Goal: Task Accomplishment & Management: Manage account settings

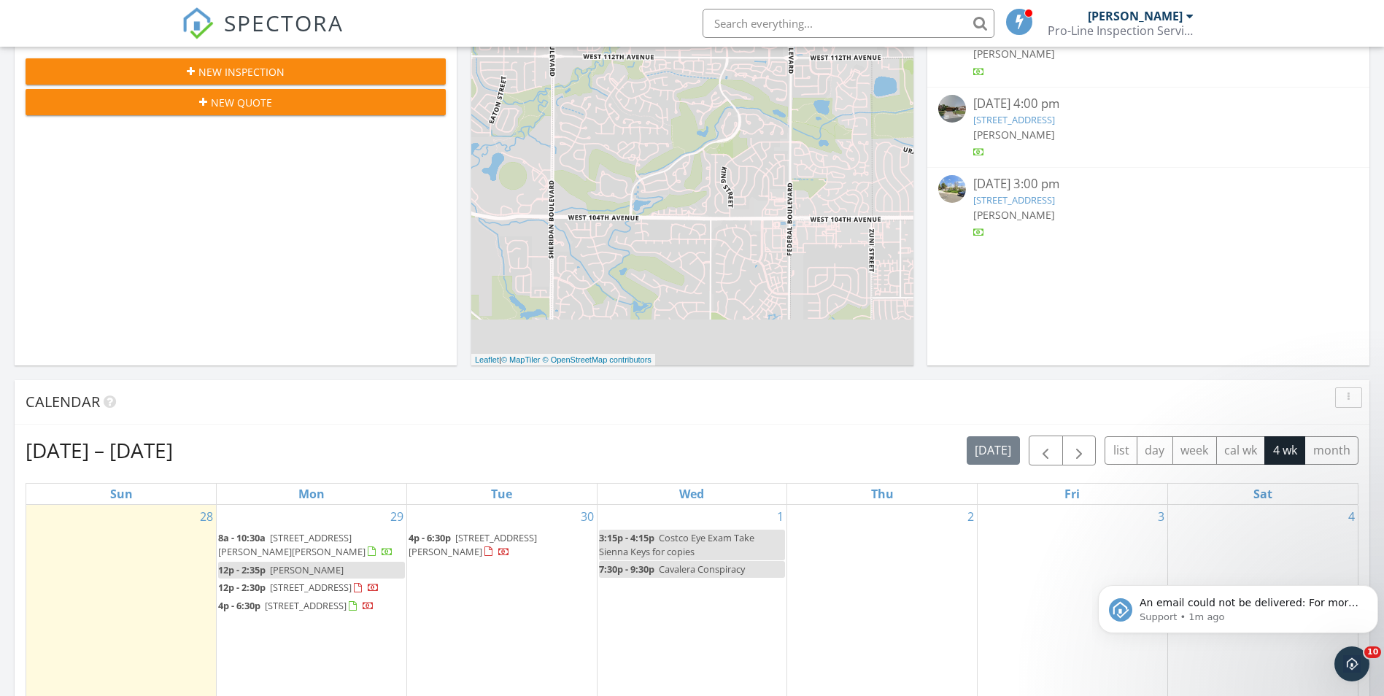
scroll to position [438, 0]
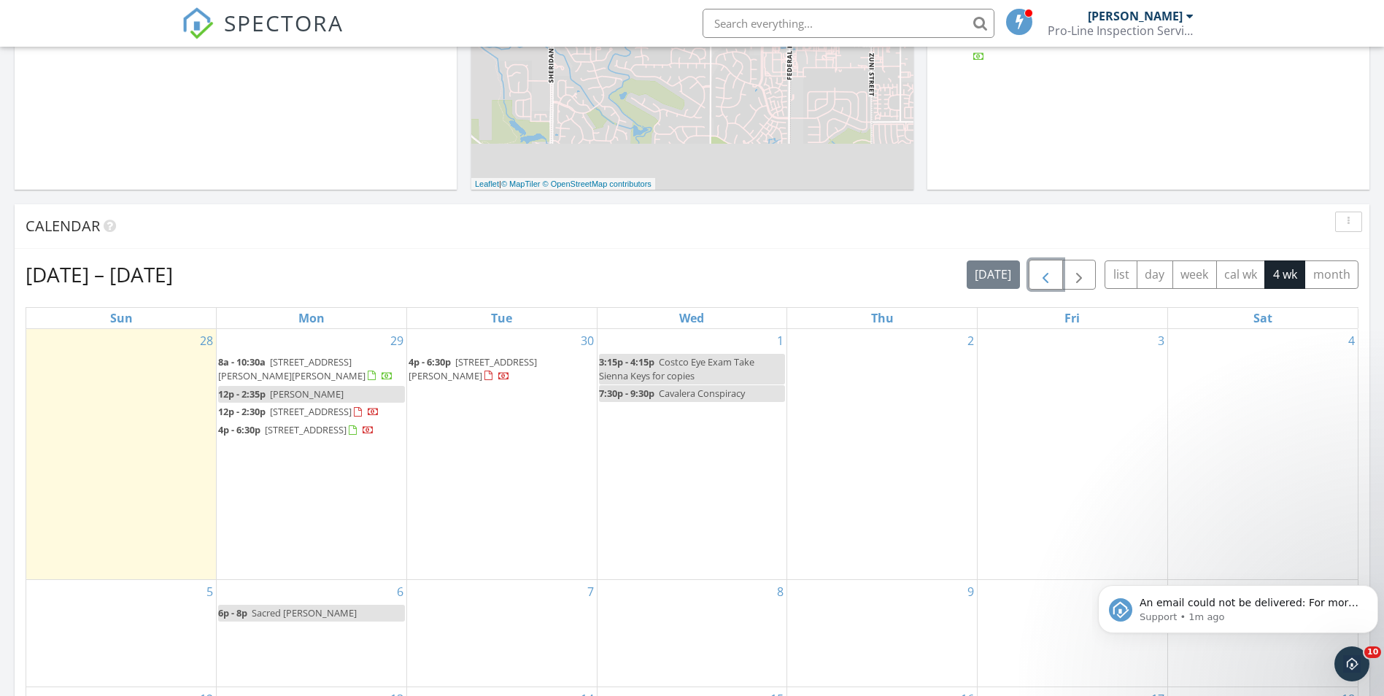
click at [1039, 274] on span "button" at bounding box center [1046, 275] width 18 height 18
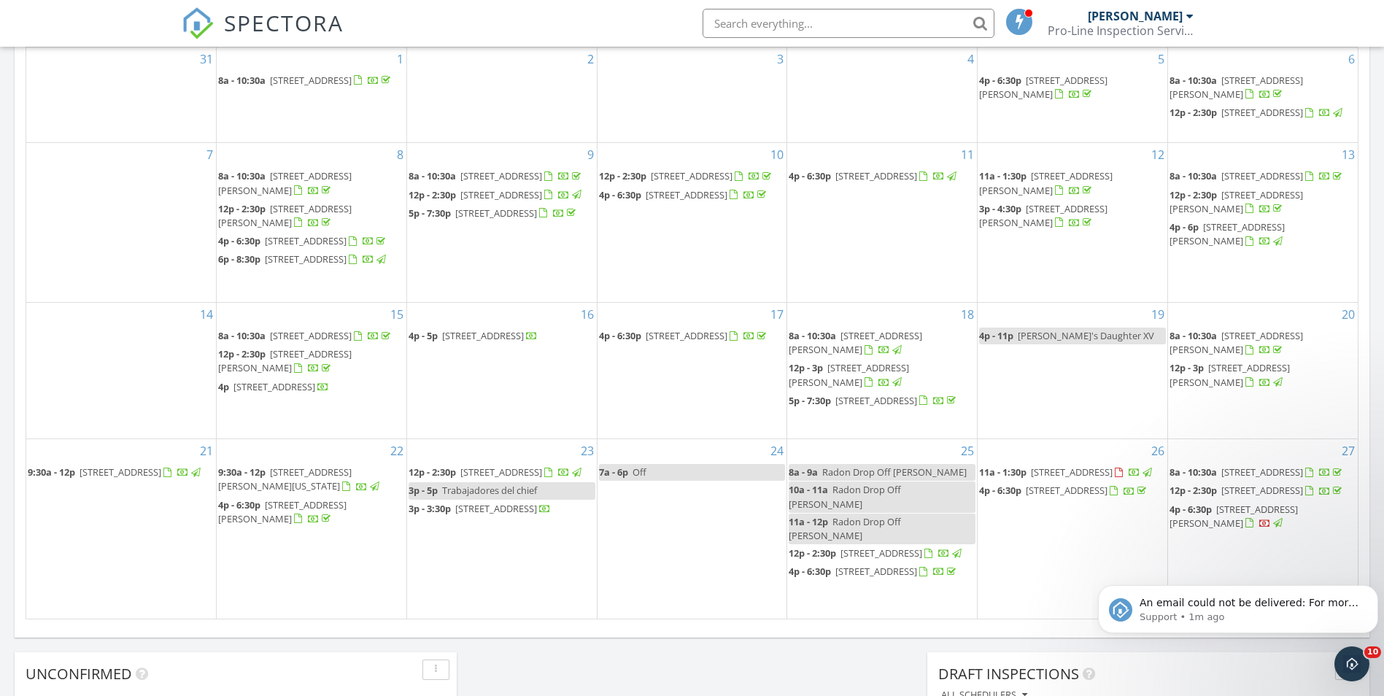
scroll to position [1022, 0]
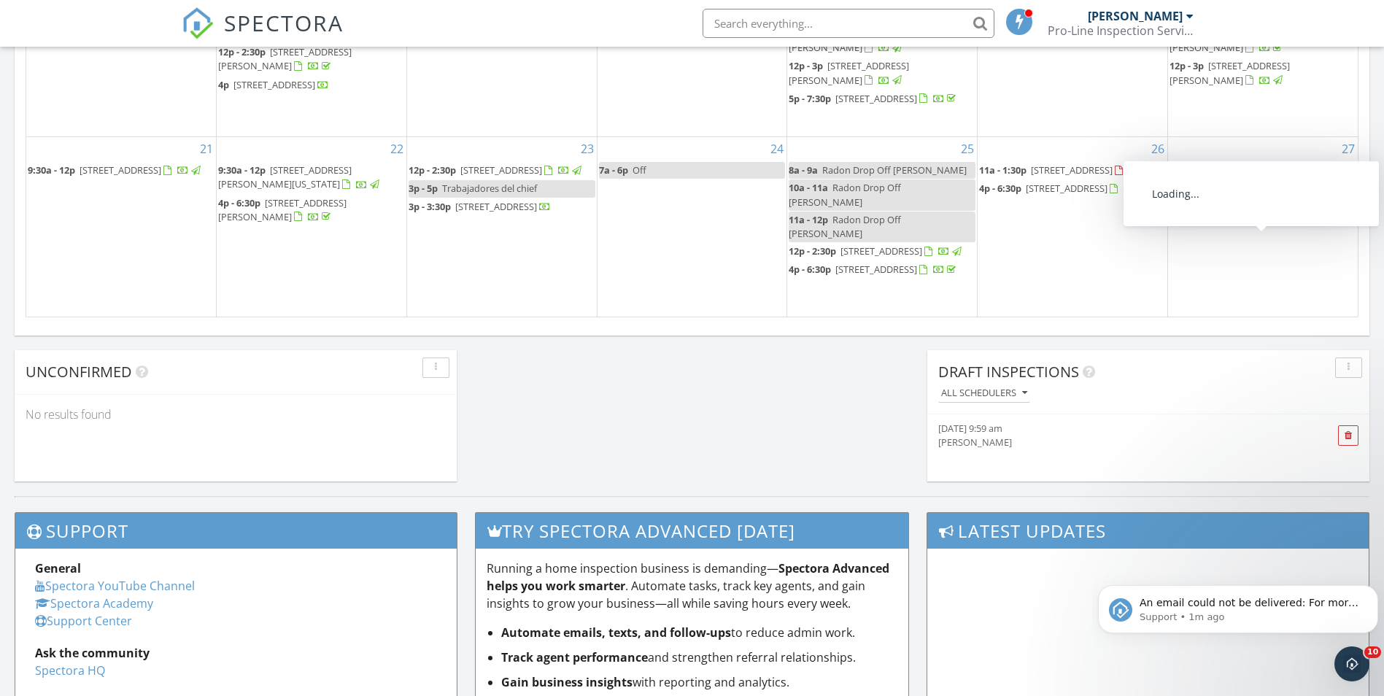
click at [1287, 228] on span "260 W Hill Ct, Fort Lupton 80621" at bounding box center [1234, 214] width 128 height 27
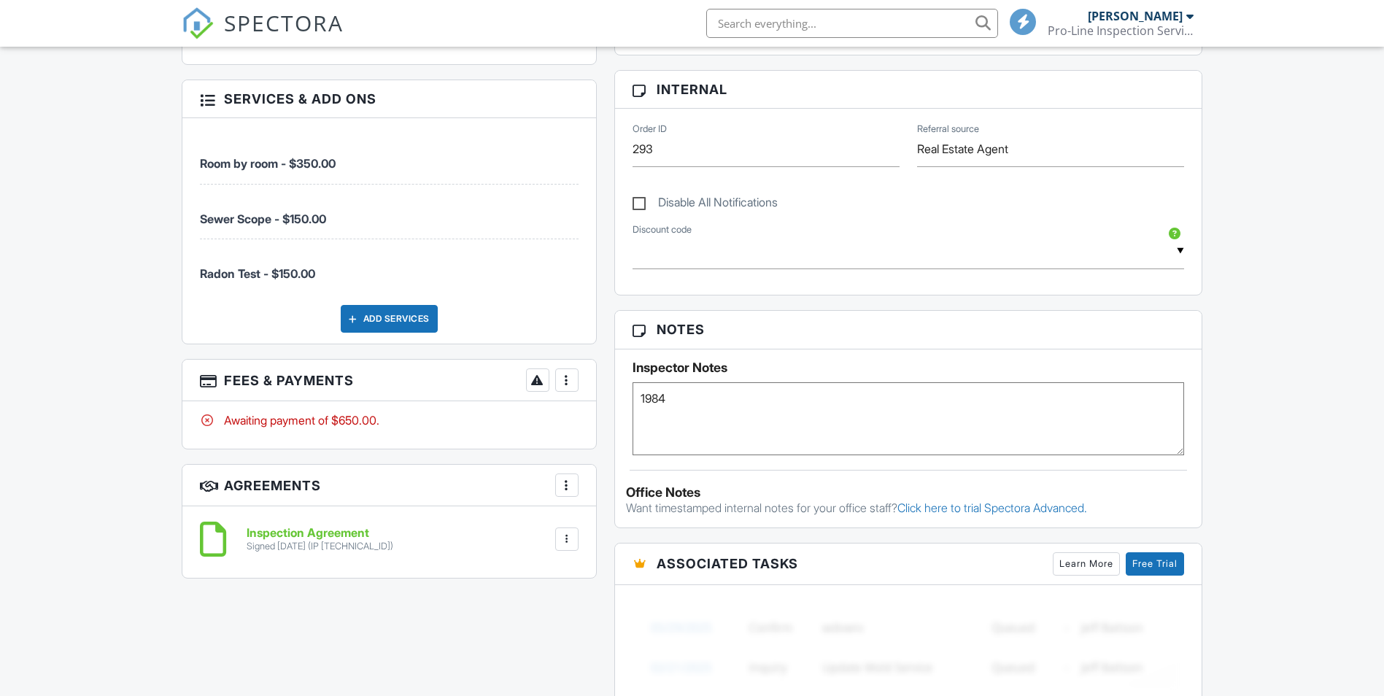
scroll to position [803, 0]
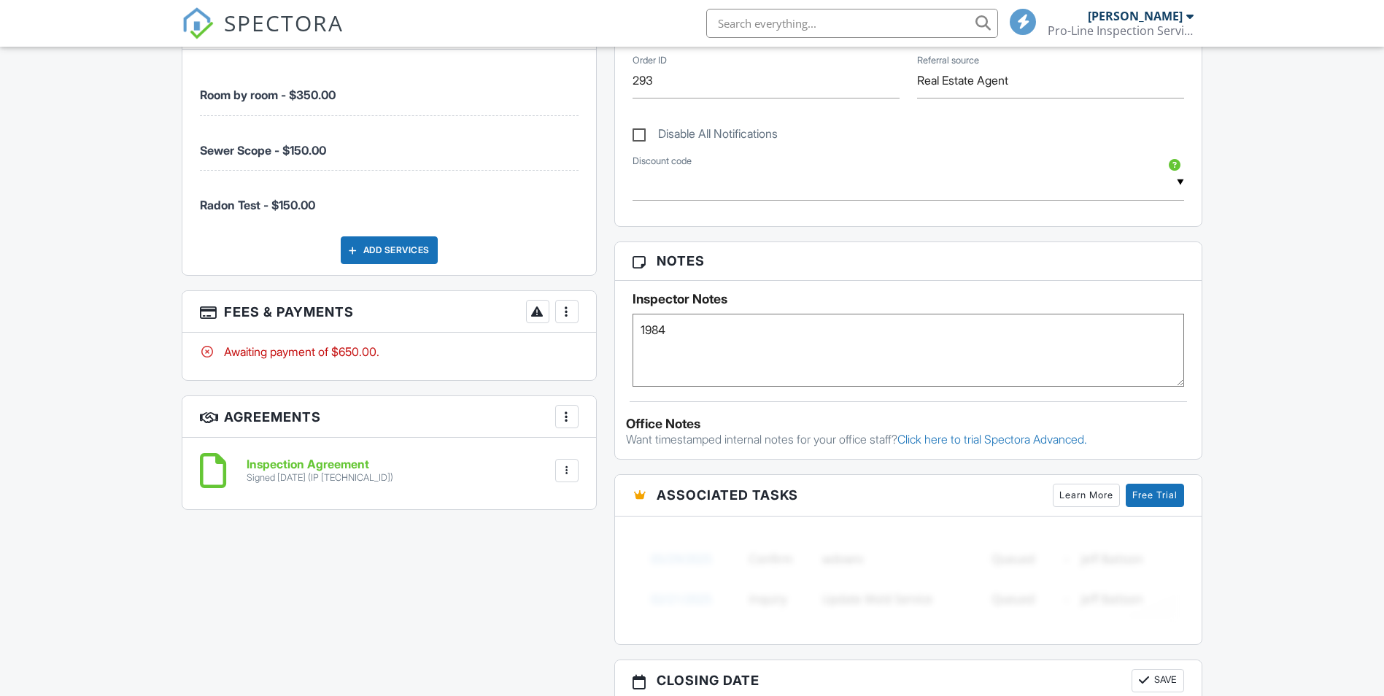
click at [566, 309] on div at bounding box center [567, 311] width 15 height 15
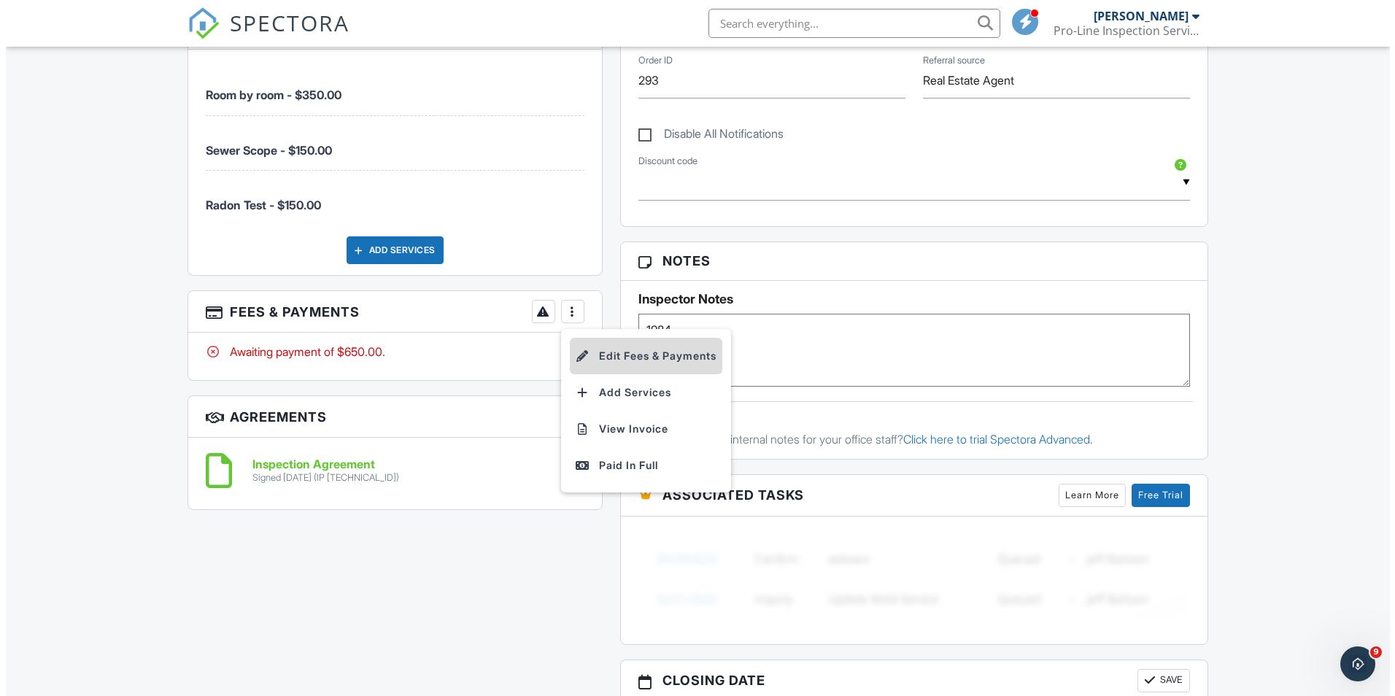
scroll to position [0, 0]
click at [649, 357] on li "Edit Fees & Payments" at bounding box center [640, 356] width 153 height 36
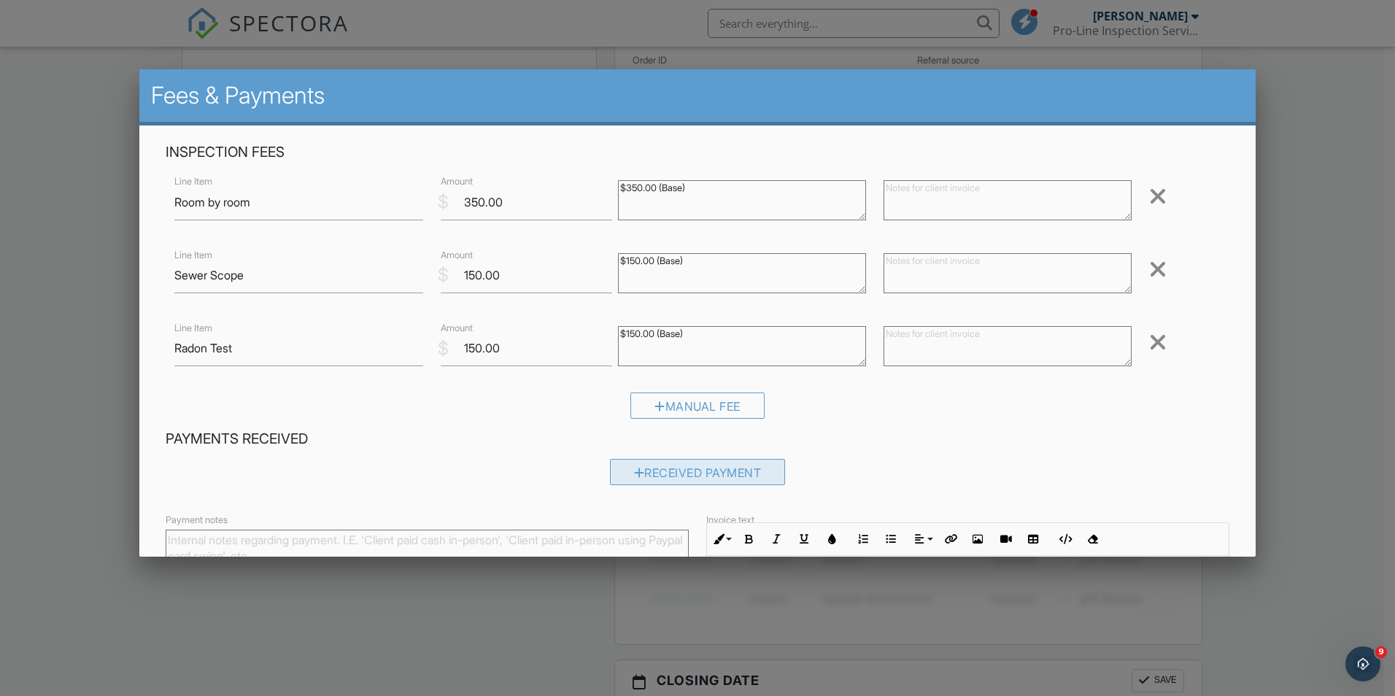
click at [688, 474] on div "Received Payment" at bounding box center [698, 472] width 176 height 26
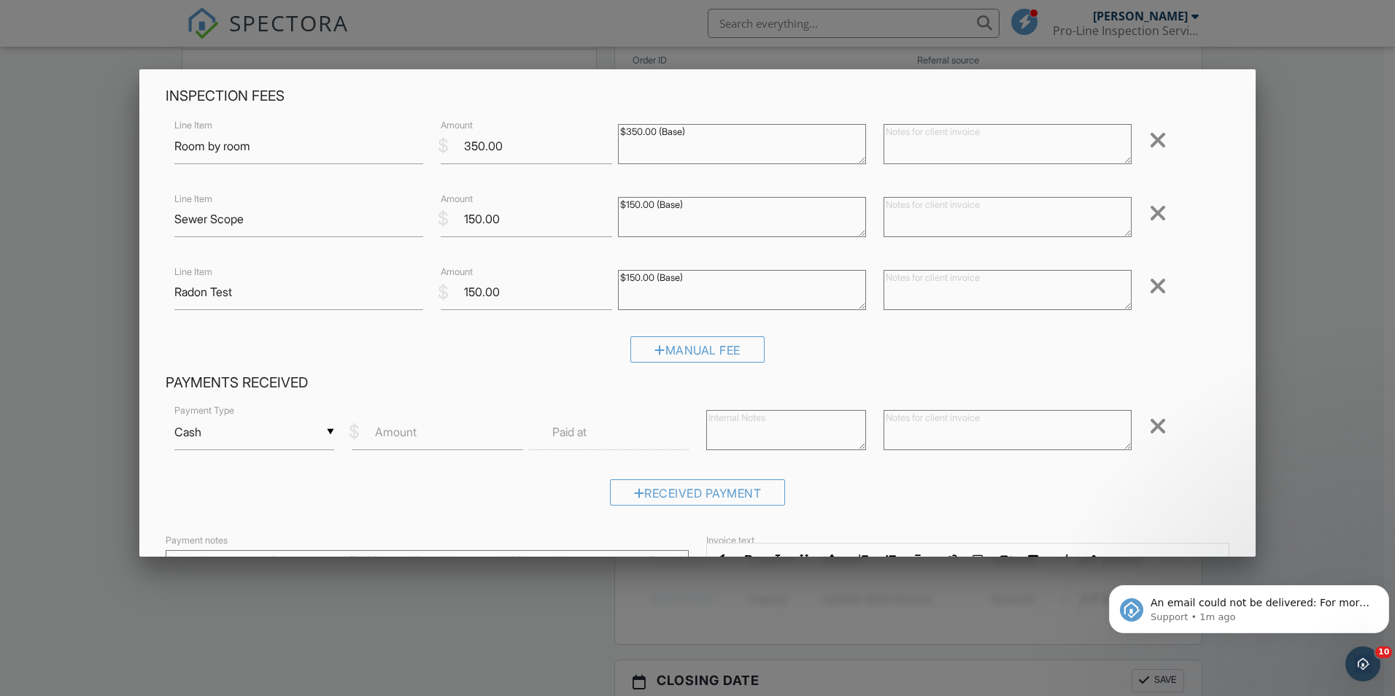
scroll to position [219, 0]
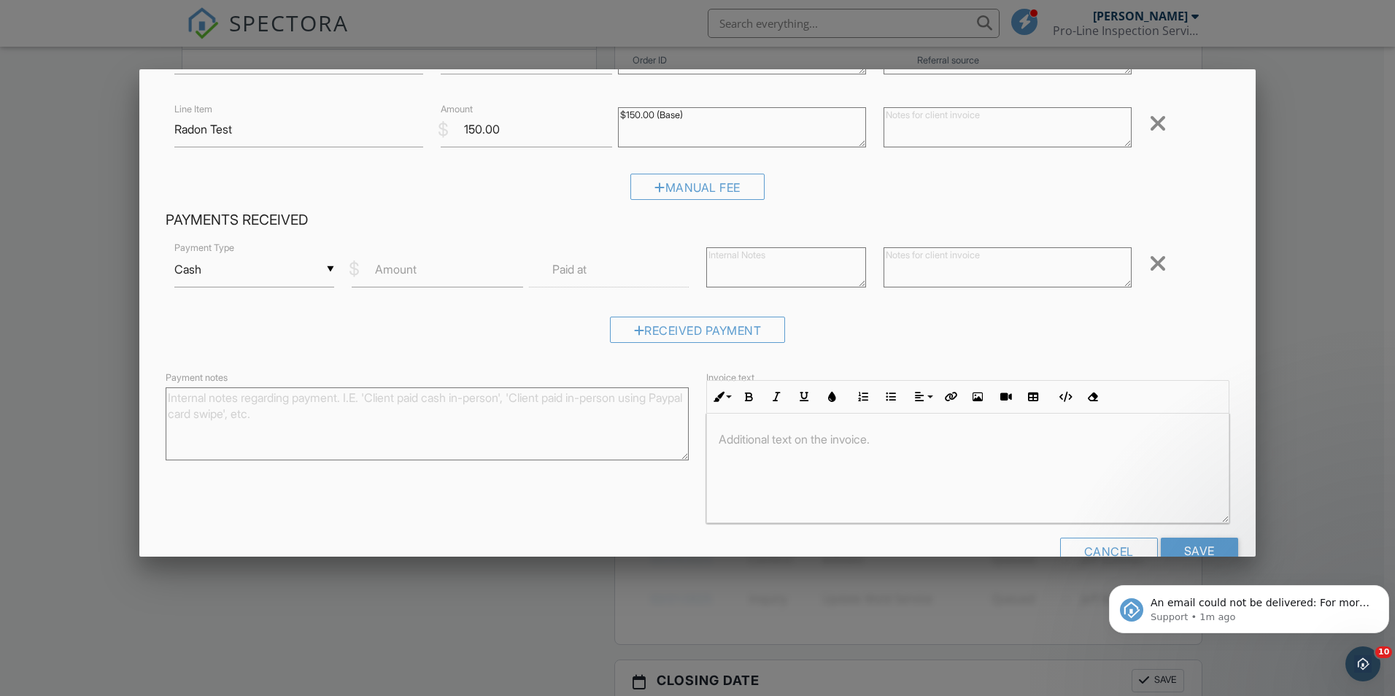
click at [331, 274] on div "▼ Cash Cash Check On-Site Card Other Cash Check On-Site Card Other" at bounding box center [254, 270] width 160 height 36
drag, startPoint x: 268, startPoint y: 456, endPoint x: 352, endPoint y: 312, distance: 166.5
click at [266, 456] on span "Other" at bounding box center [253, 461] width 134 height 36
type input "Other"
click at [390, 271] on label "Amount" at bounding box center [396, 269] width 42 height 16
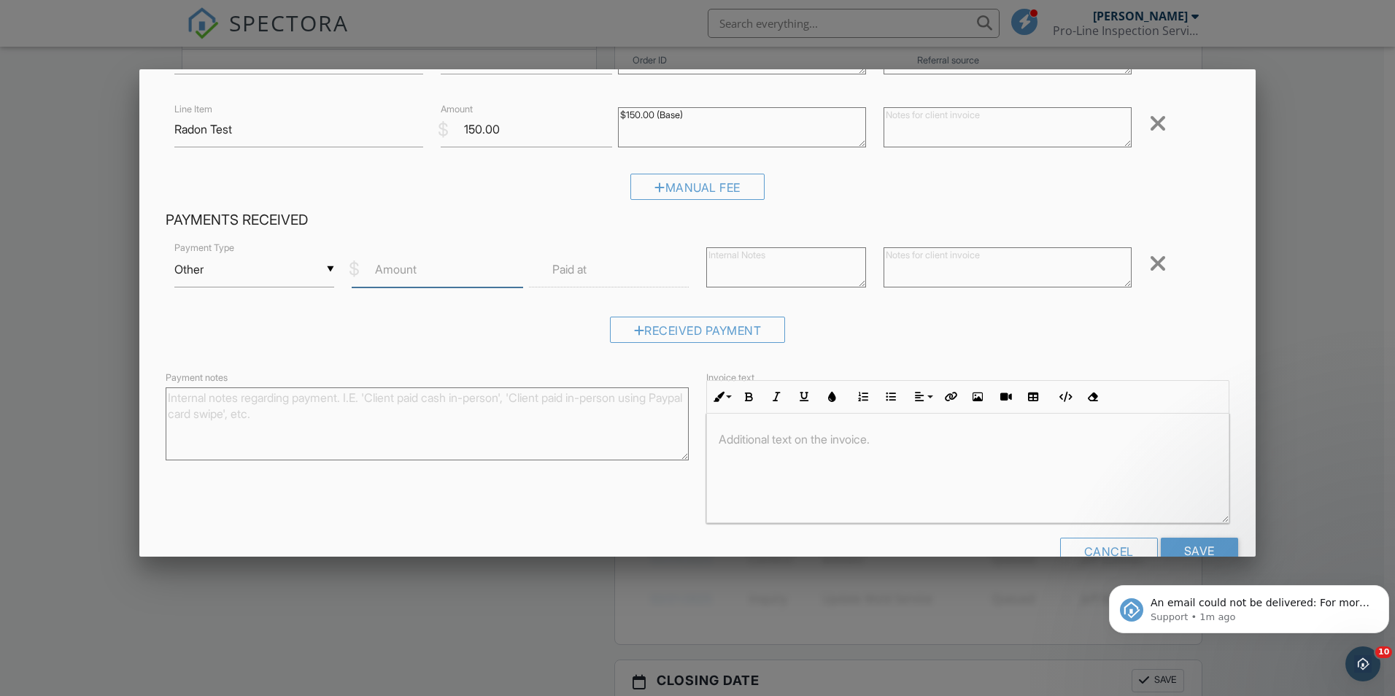
click at [390, 271] on input "Amount" at bounding box center [437, 270] width 171 height 36
type input "650.00"
click at [566, 272] on label "Paid at" at bounding box center [569, 269] width 34 height 16
click at [618, 271] on input "text" at bounding box center [609, 270] width 160 height 36
type input "09/27/2025 12:00 PM"
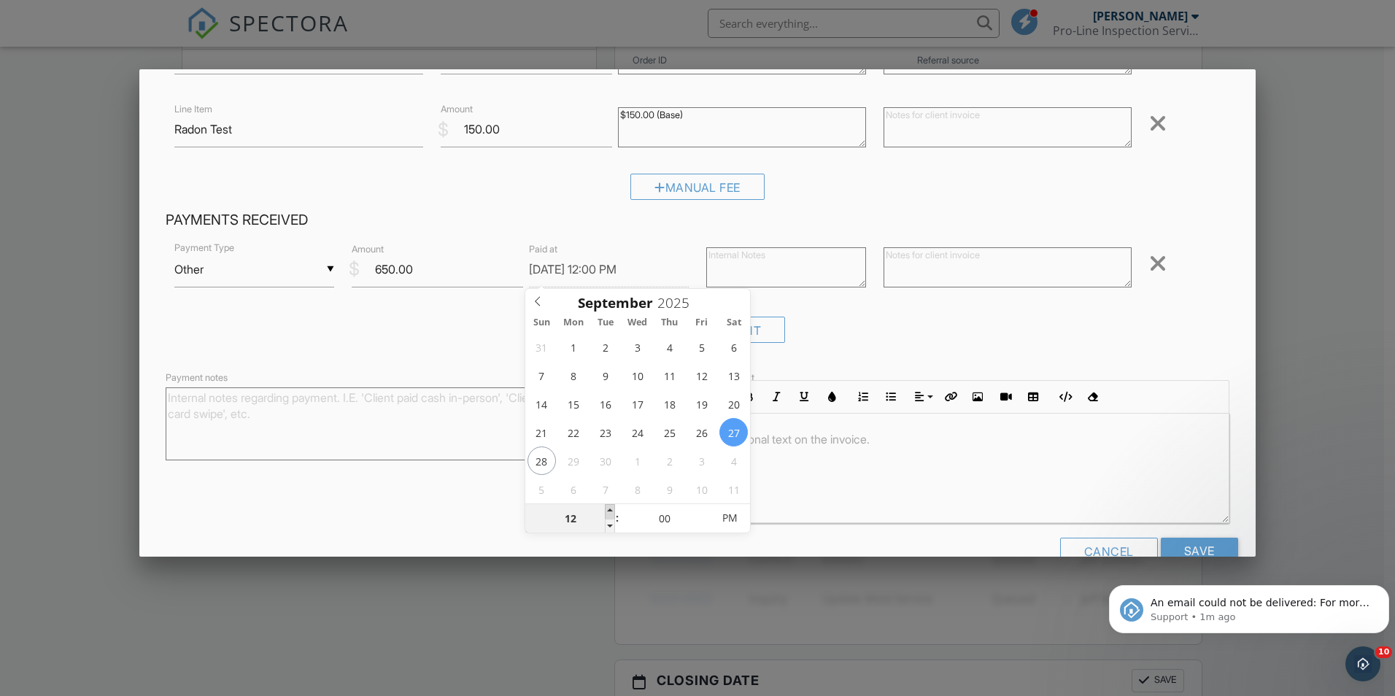
type input "01"
type input "09/27/2025 1:00 PM"
click at [610, 506] on span at bounding box center [610, 511] width 10 height 15
type input "02"
type input "09/27/2025 2:00 PM"
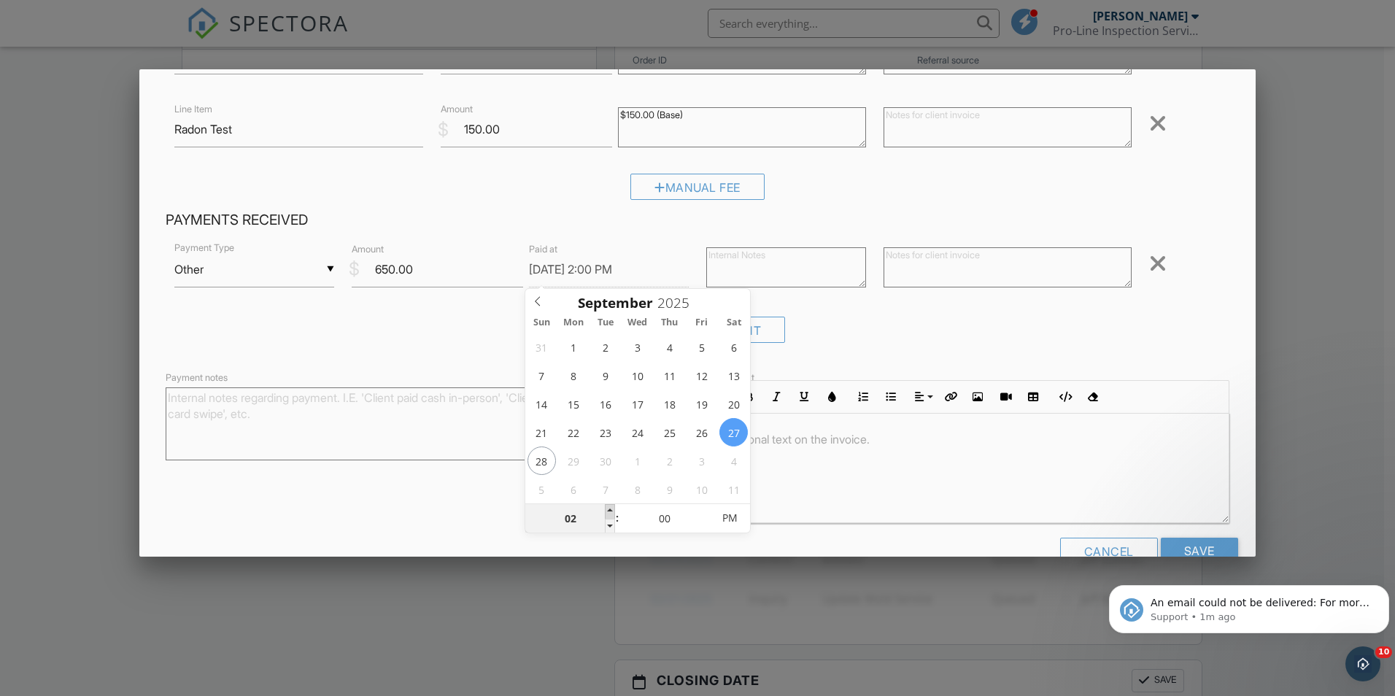
click at [611, 506] on span at bounding box center [610, 511] width 10 height 15
type input "03"
type input "09/27/2025 3:00 PM"
click at [611, 506] on span at bounding box center [610, 511] width 10 height 15
type input "04"
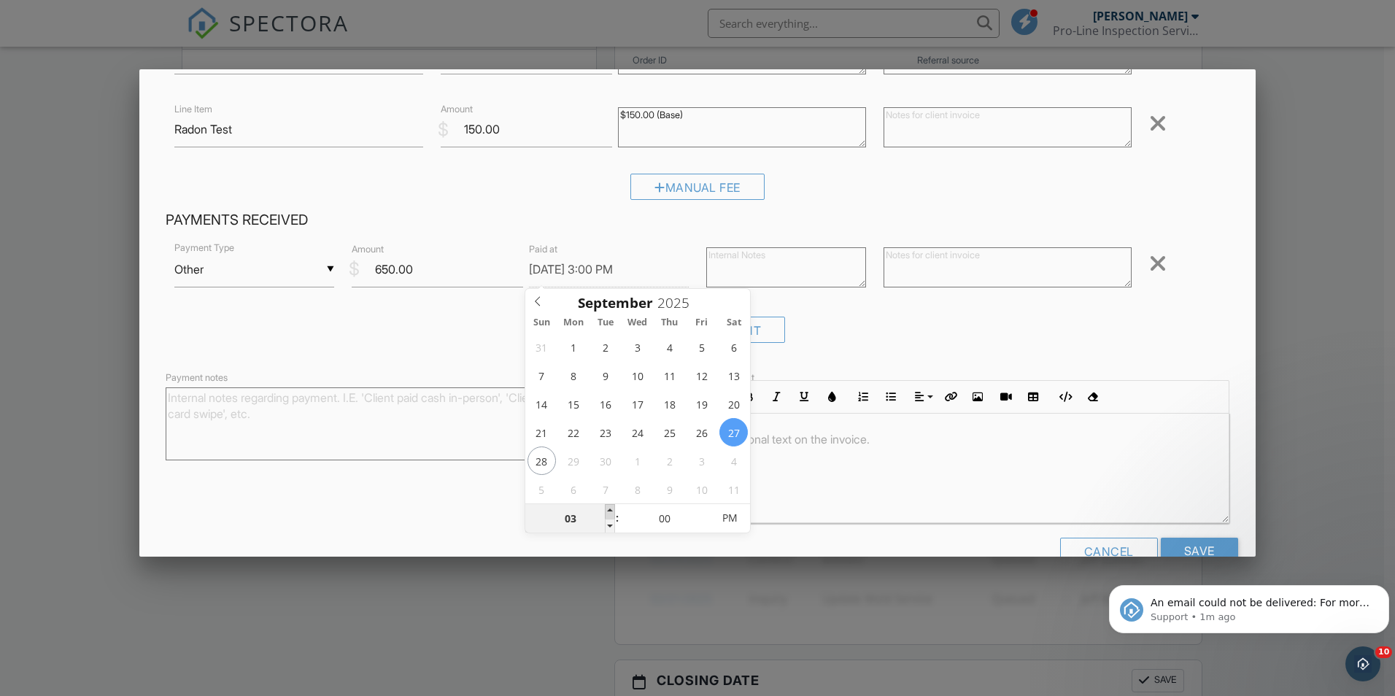
type input "[DATE] 4:00 PM"
click at [611, 506] on span at bounding box center [610, 511] width 10 height 15
type input "05"
type input "[DATE] 5:00 PM"
click at [611, 506] on span at bounding box center [610, 511] width 10 height 15
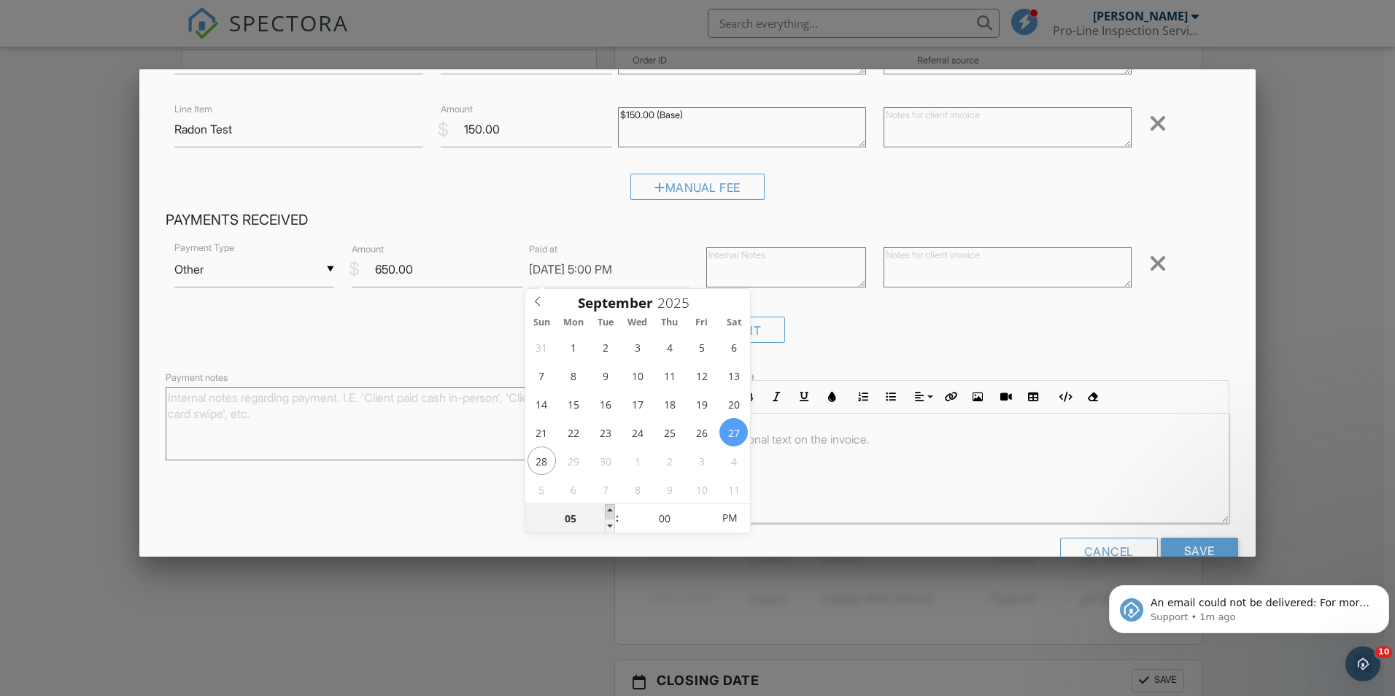
type input "06"
type input "09/27/2025 6:00 PM"
click at [610, 506] on span at bounding box center [610, 511] width 10 height 15
type input "05"
type input "09/27/2025 6:05 PM"
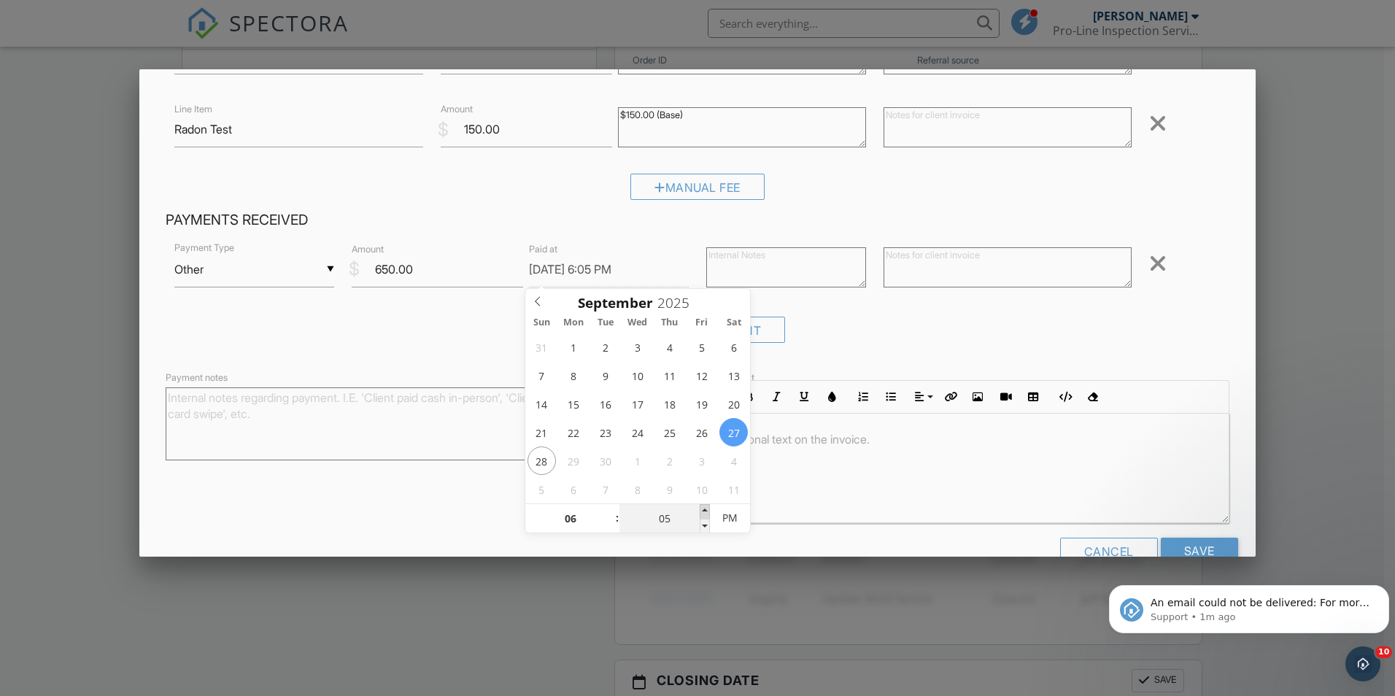
click at [703, 506] on span at bounding box center [705, 511] width 10 height 15
type input "10"
type input "09/27/2025 6:10 PM"
click at [703, 506] on span at bounding box center [705, 511] width 10 height 15
type input "15"
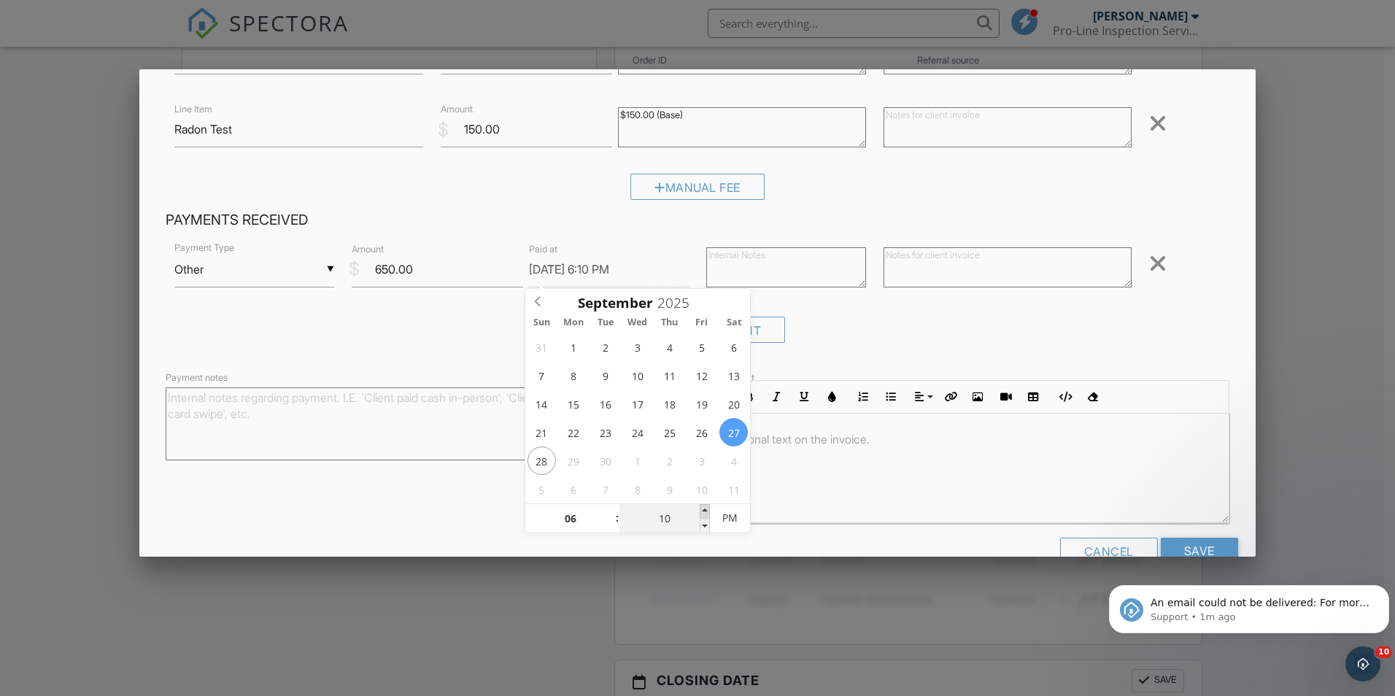
type input "09/27/2025 6:15 PM"
click at [703, 506] on span at bounding box center [705, 511] width 10 height 15
type input "20"
type input "09/27/2025 6:20 PM"
click at [703, 506] on span at bounding box center [705, 511] width 10 height 15
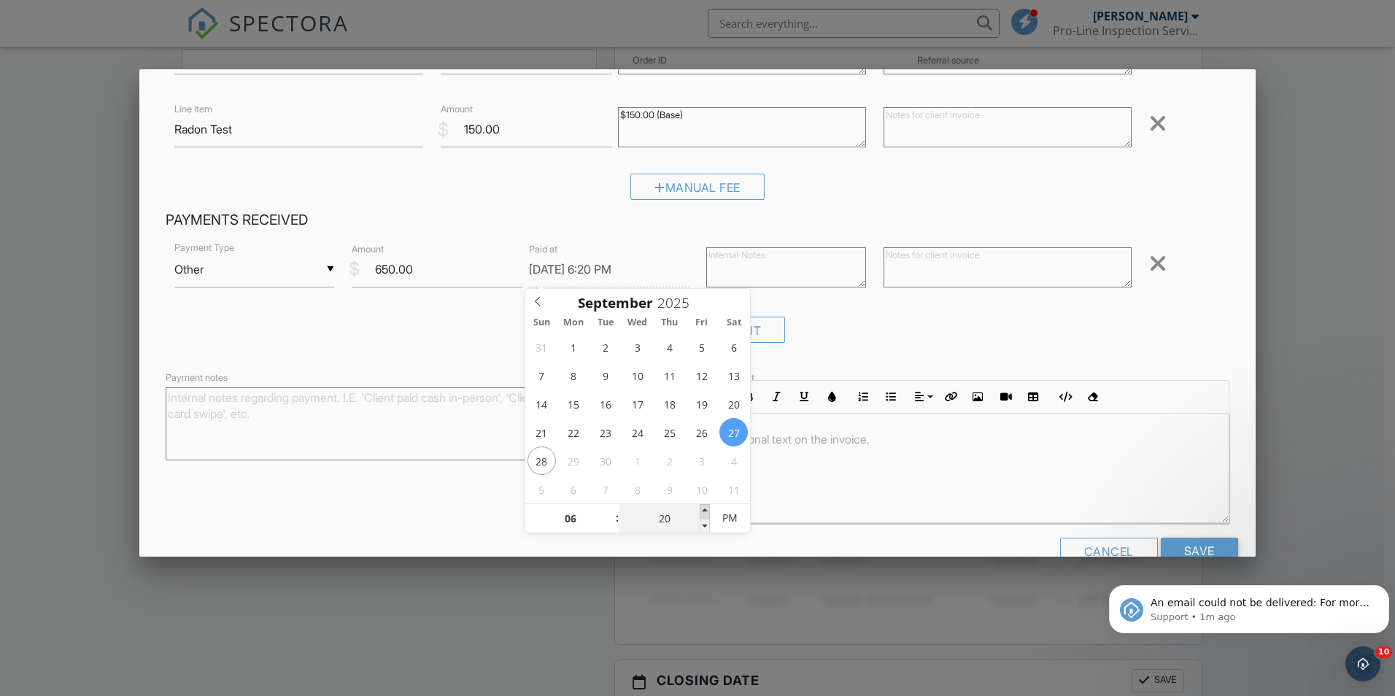
type input "25"
type input "09/27/2025 6:25 PM"
click at [703, 506] on span at bounding box center [705, 511] width 10 height 15
type input "30"
type input "09/27/2025 6:30 PM"
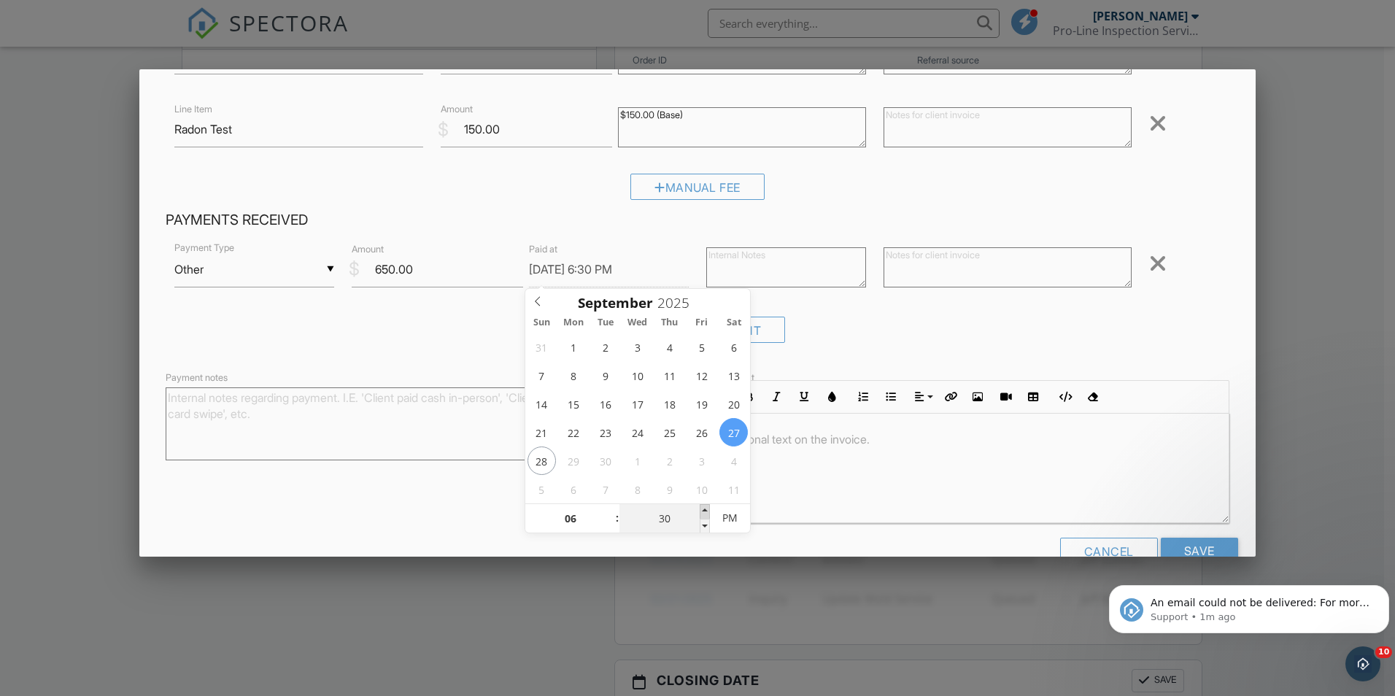
click at [703, 506] on span at bounding box center [705, 511] width 10 height 15
type input "35"
type input "[DATE] 6:35 PM"
click at [703, 506] on span at bounding box center [705, 511] width 10 height 15
click at [886, 313] on div "▼ Other Cash Check On-Site Card Other Cash Check On-Site Card Other Payment Typ…" at bounding box center [698, 297] width 1064 height 114
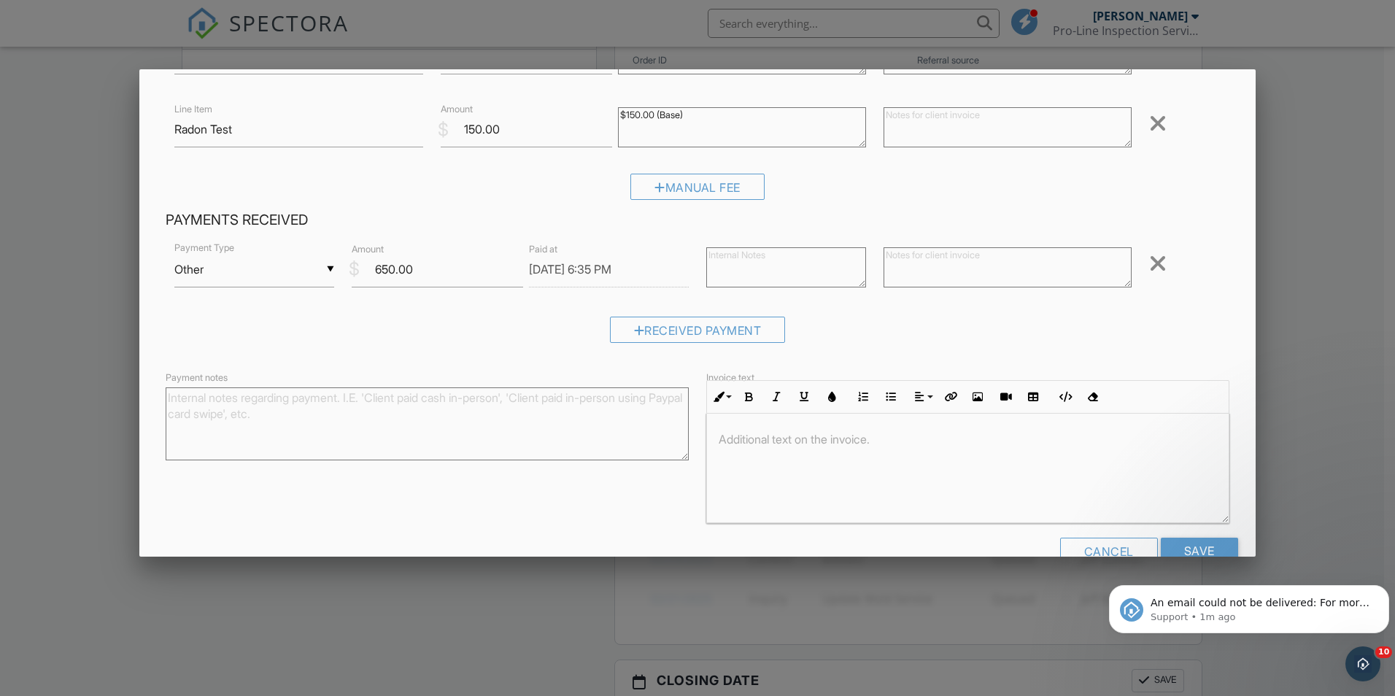
click at [736, 263] on textarea at bounding box center [786, 267] width 160 height 40
type textarea "c"
drag, startPoint x: 766, startPoint y: 275, endPoint x: 683, endPoint y: 254, distance: 85.1
click at [683, 254] on div "▼ Other Cash Check On-Site Card Other Cash Check On-Site Card Other Payment Typ…" at bounding box center [698, 271] width 1064 height 62
type textarea "Client paid on site with another tender."
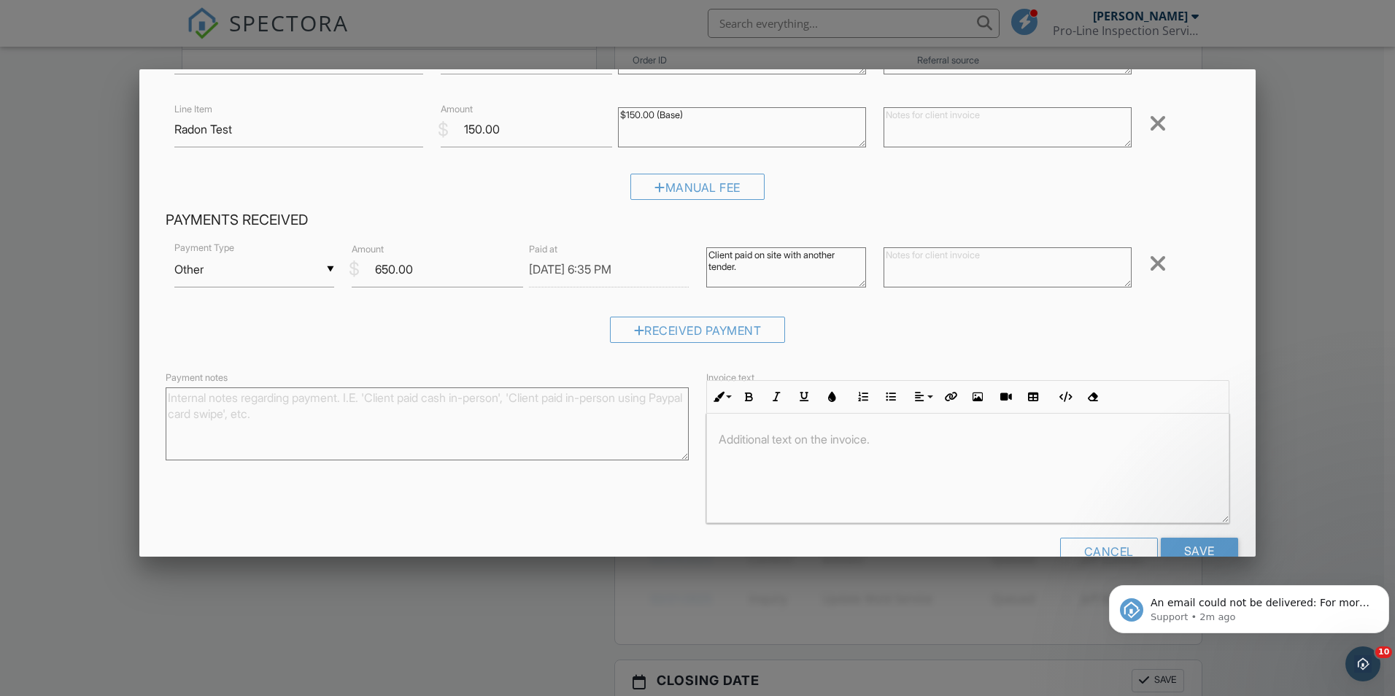
click at [922, 264] on textarea at bounding box center [1008, 267] width 248 height 40
paste textarea "Client paid on site with another tender."
type textarea "Client paid on site with another tender."
click at [463, 409] on textarea "Payment notes" at bounding box center [427, 423] width 523 height 73
paste textarea "Client paid on site with another tender."
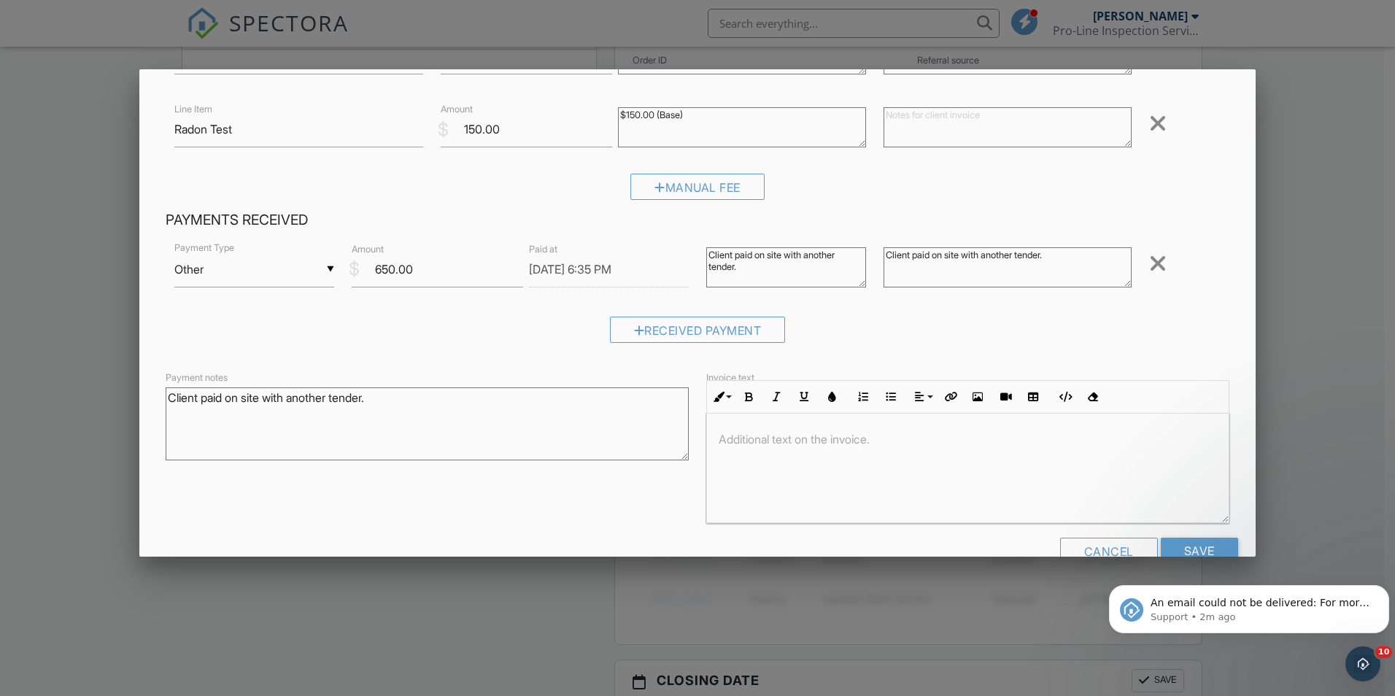
type textarea "Client paid on site with another tender."
click at [874, 467] on div at bounding box center [968, 468] width 522 height 109
drag, startPoint x: 914, startPoint y: 446, endPoint x: 560, endPoint y: 421, distance: 354.1
click at [560, 421] on div "Payment notes Client paid on site with another tender. Invoice text Inline Styl…" at bounding box center [697, 446] width 1081 height 155
copy p "Thank you for your payment."
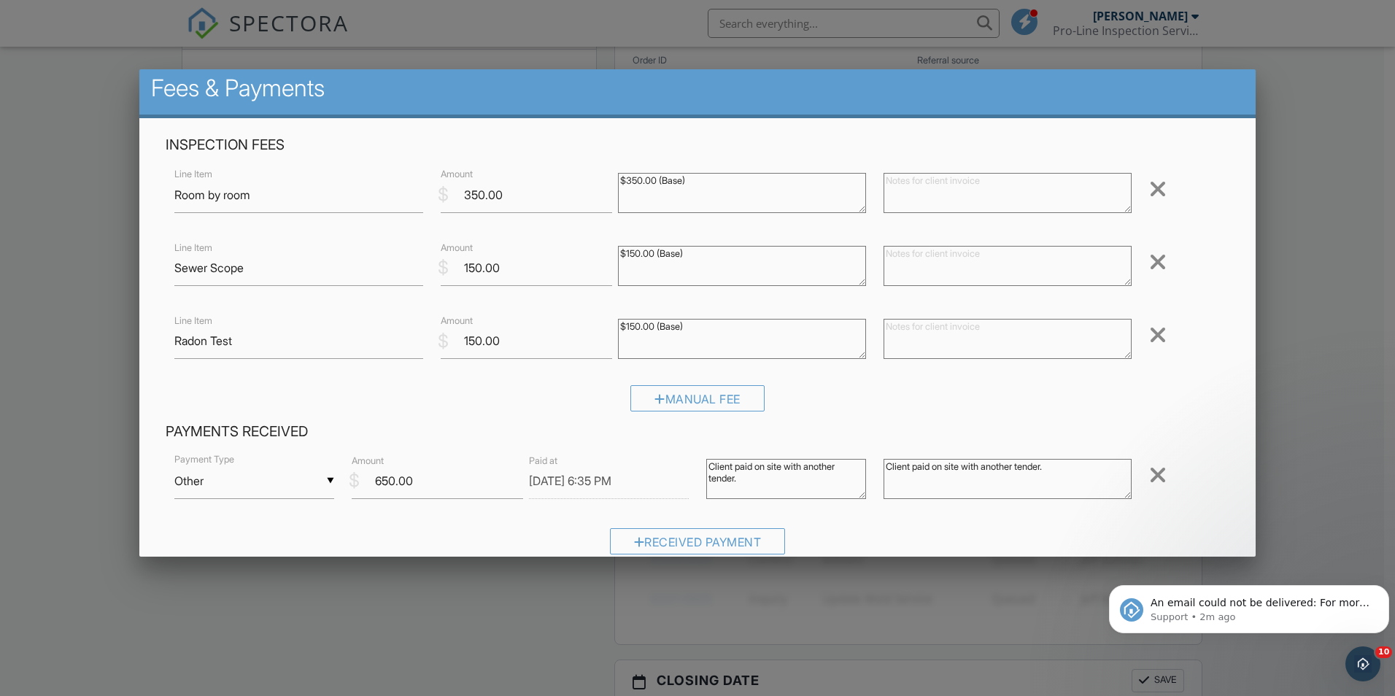
scroll to position [0, 0]
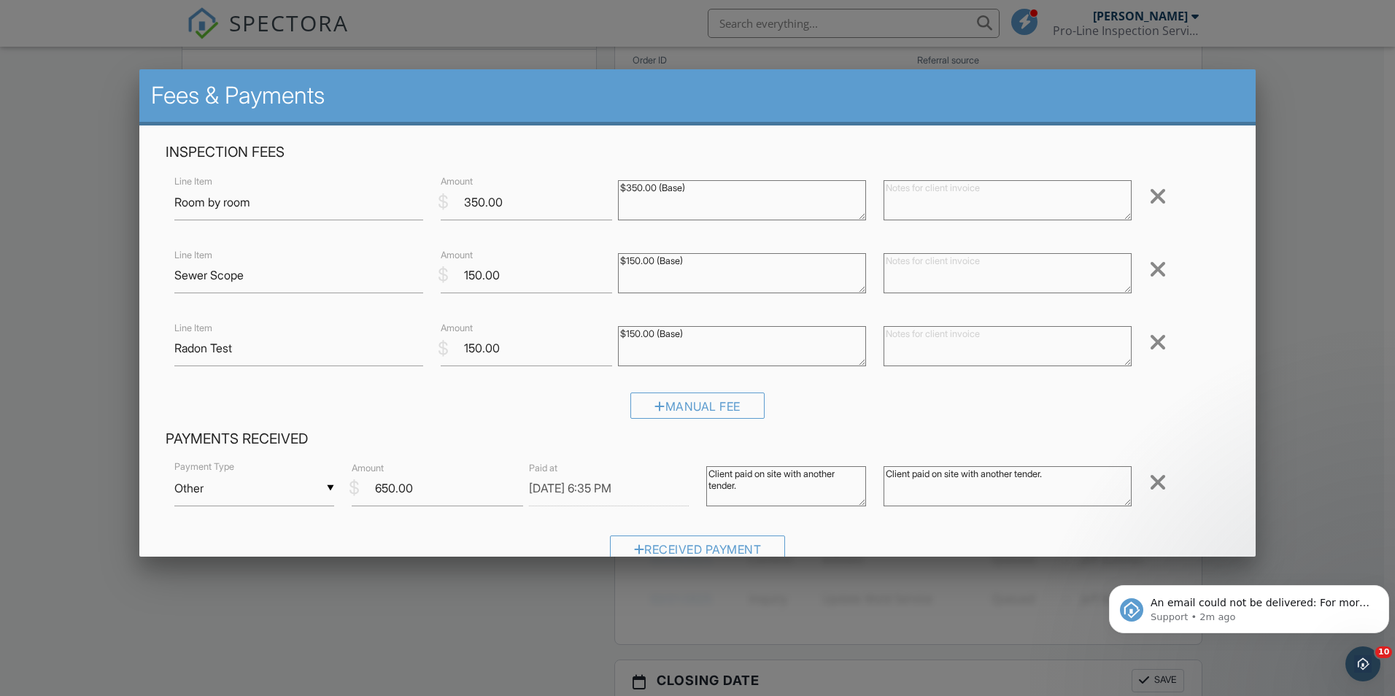
click at [906, 208] on textarea at bounding box center [1008, 200] width 248 height 40
paste textarea "Thank you for your payment."
type textarea "Thank you for your payment."
click at [920, 277] on textarea at bounding box center [1008, 273] width 248 height 40
paste textarea "Thank you for your payment."
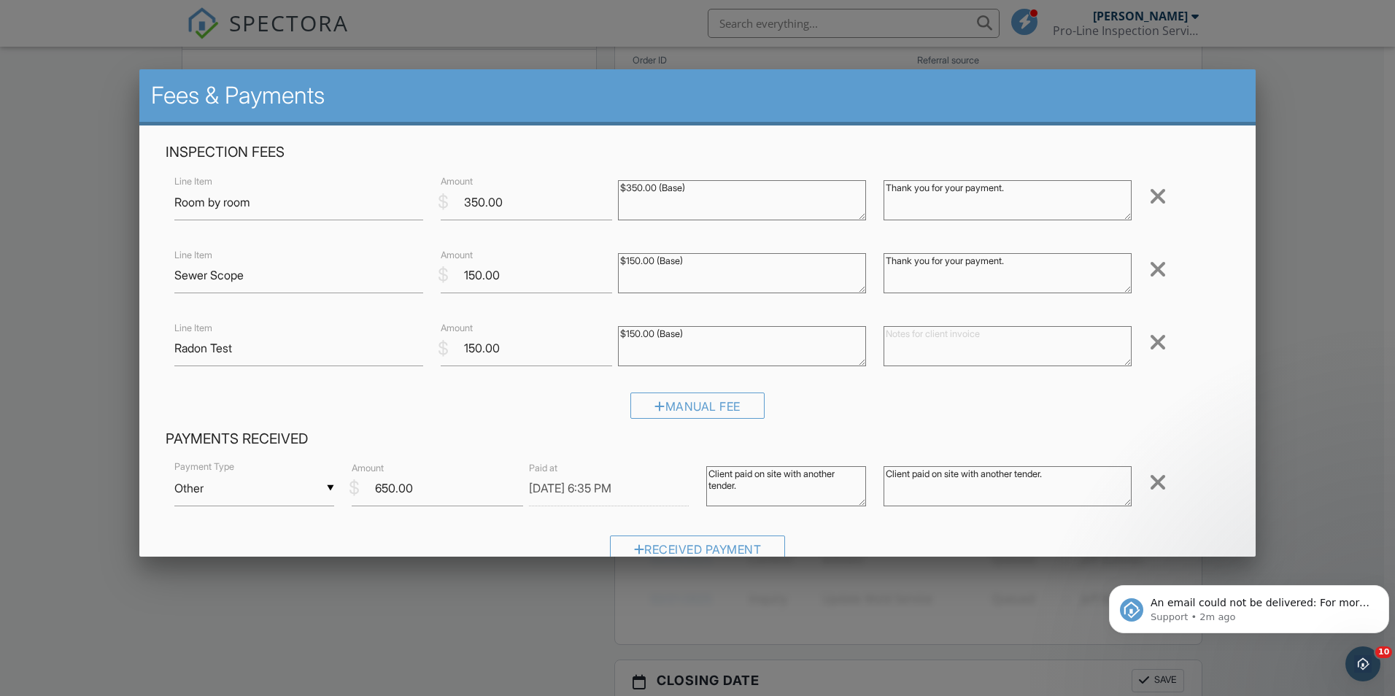
type textarea "Thank you for your payment."
click at [930, 347] on textarea at bounding box center [1008, 346] width 248 height 40
paste textarea "Thank you for your payment."
type textarea "Thank you for your payment."
click at [933, 415] on div "Manual Fee" at bounding box center [698, 411] width 1064 height 37
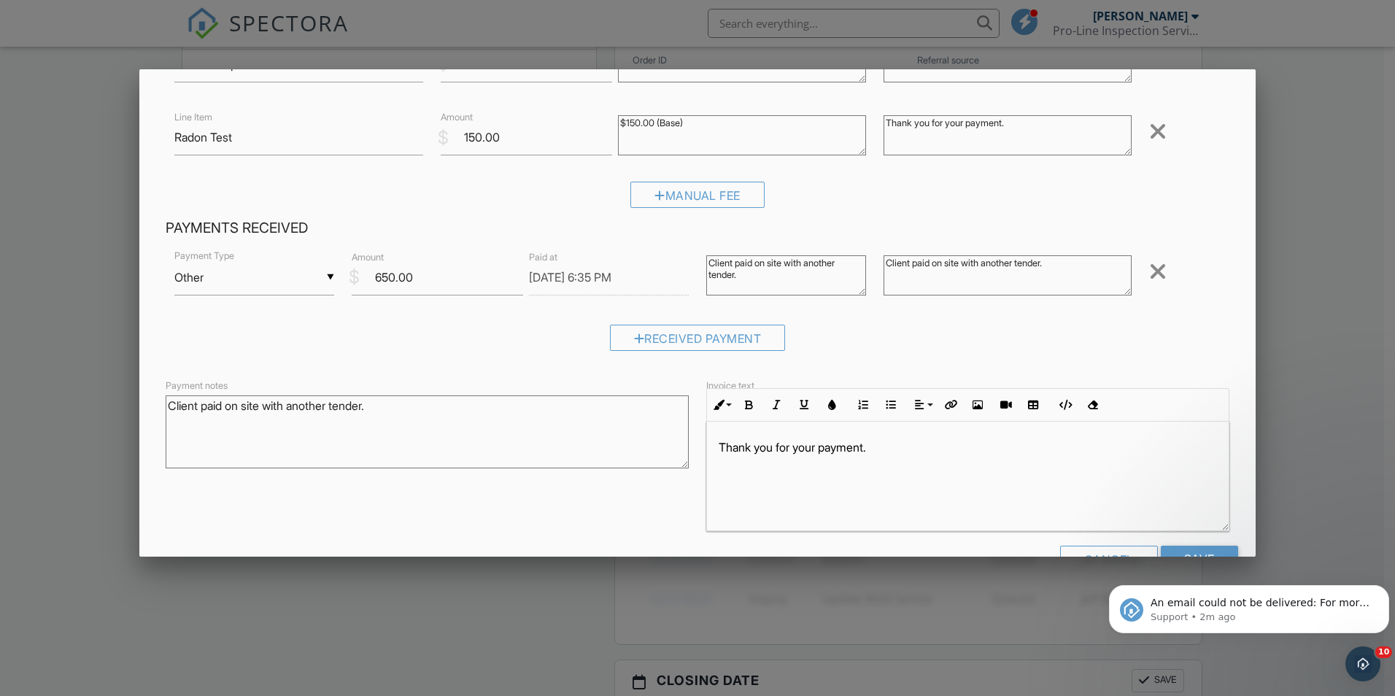
scroll to position [255, 0]
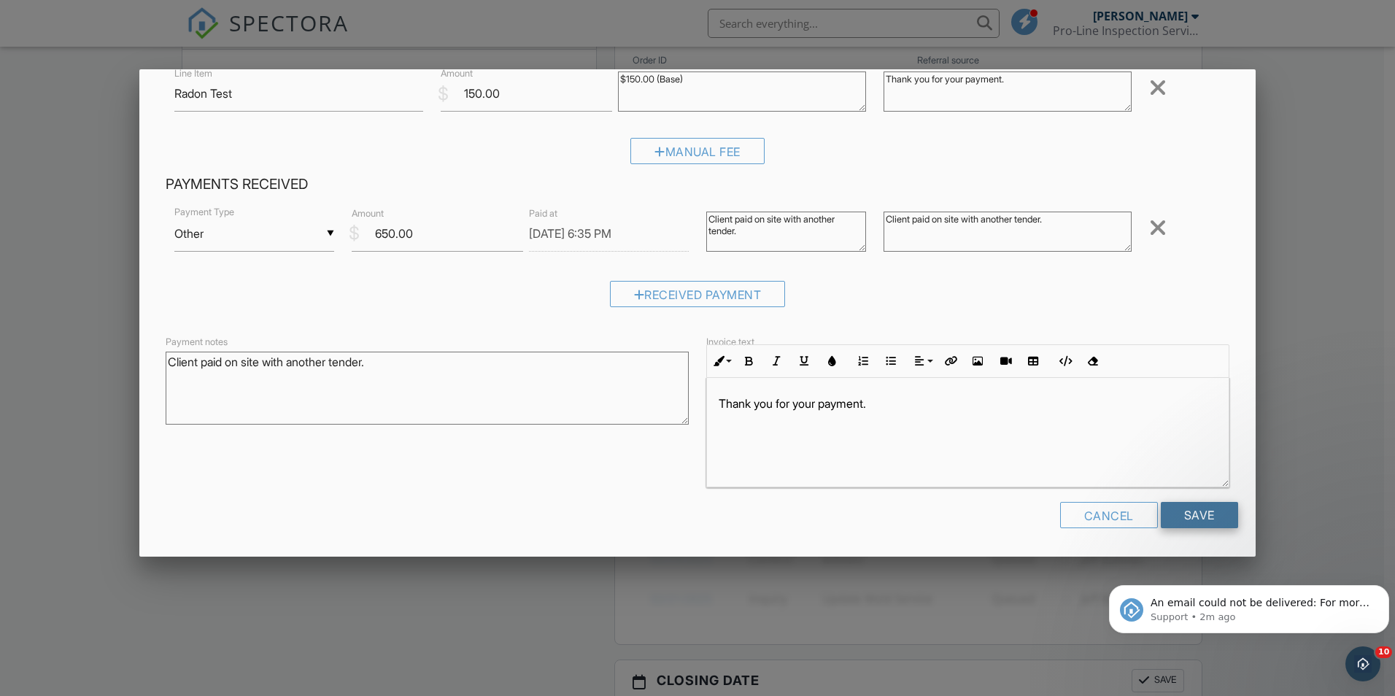
click at [1196, 518] on input "Save" at bounding box center [1199, 515] width 77 height 26
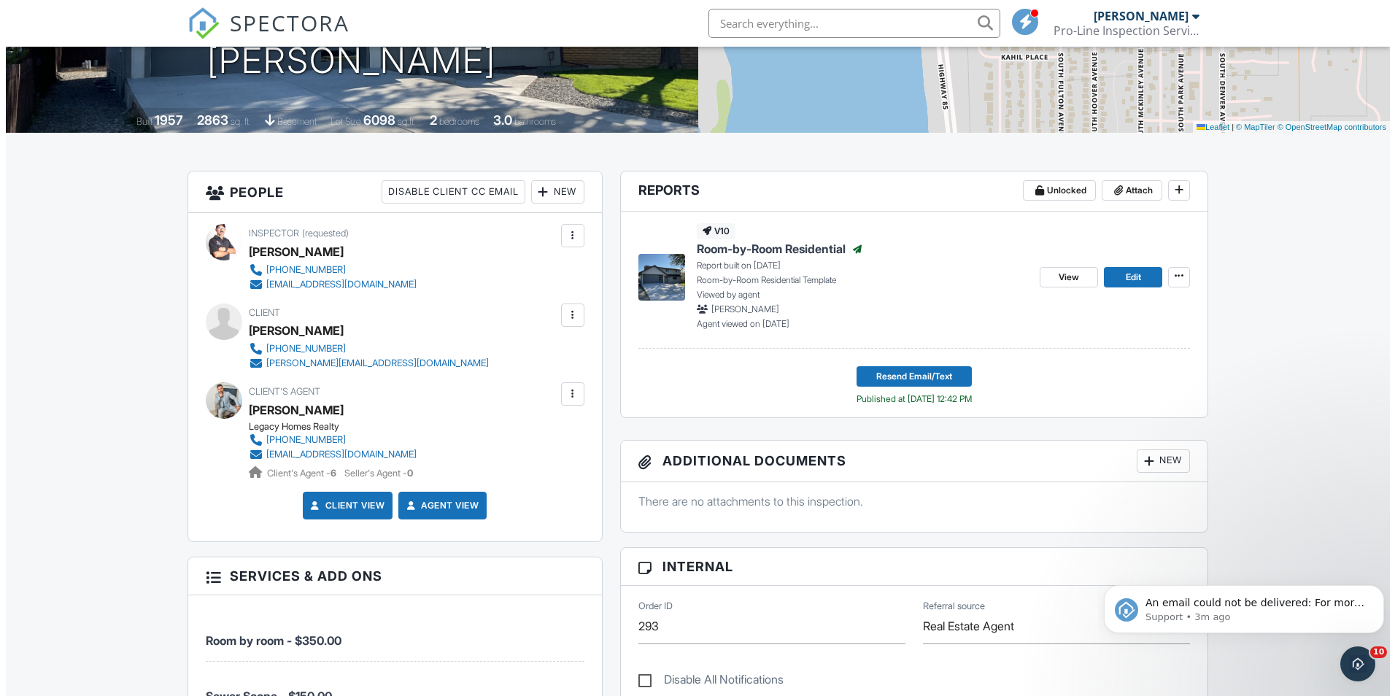
scroll to position [243, 0]
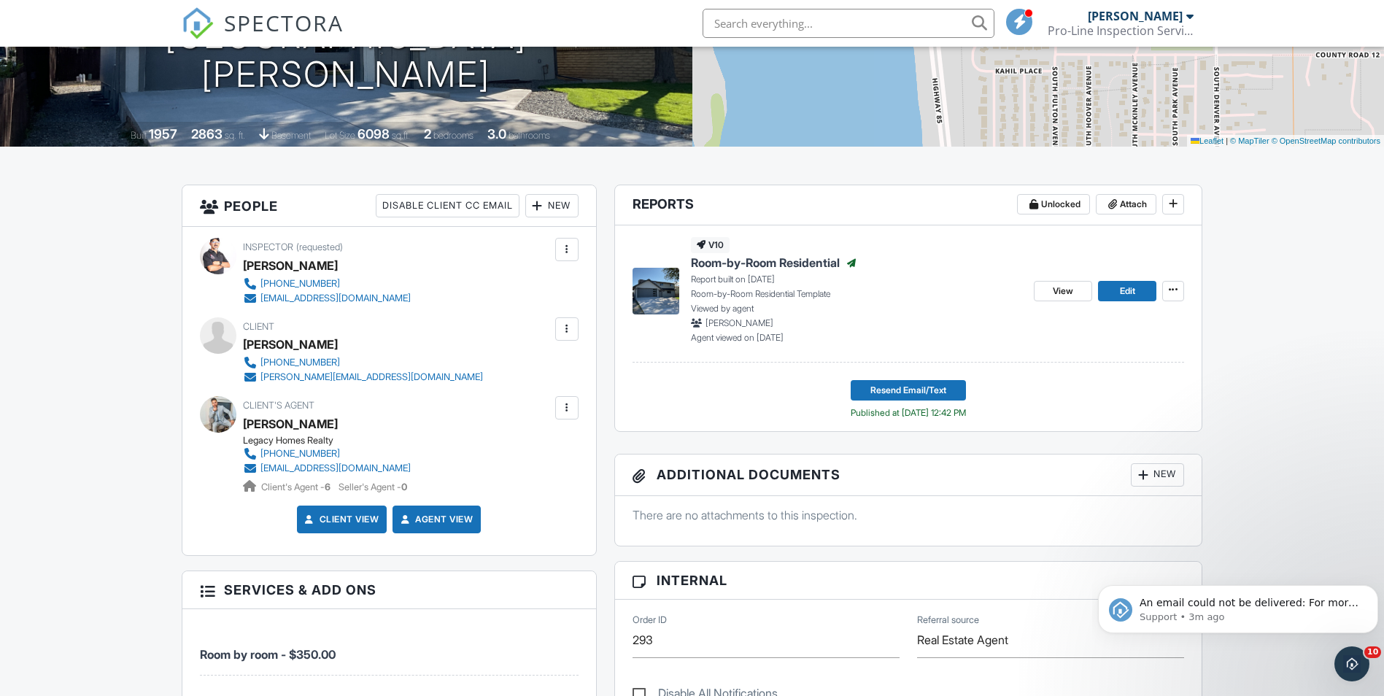
click at [568, 332] on div at bounding box center [567, 329] width 15 height 15
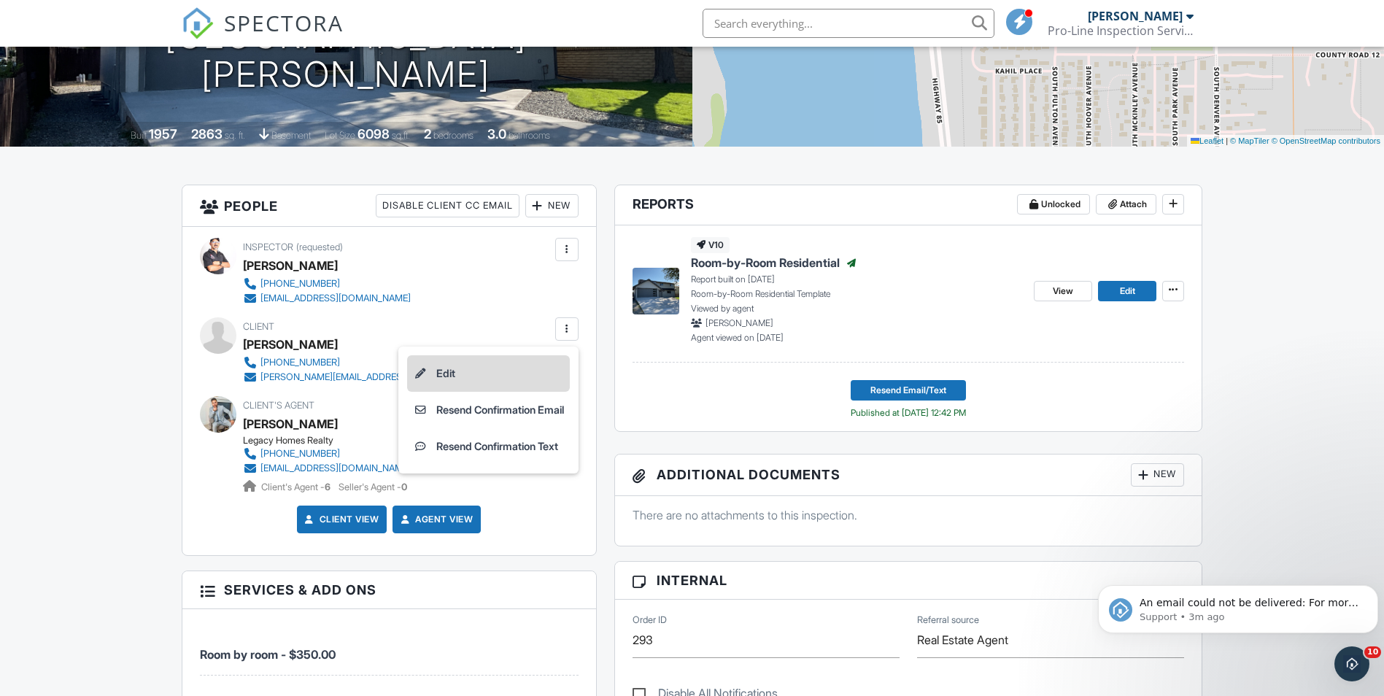
click at [497, 373] on li "Edit" at bounding box center [488, 373] width 163 height 36
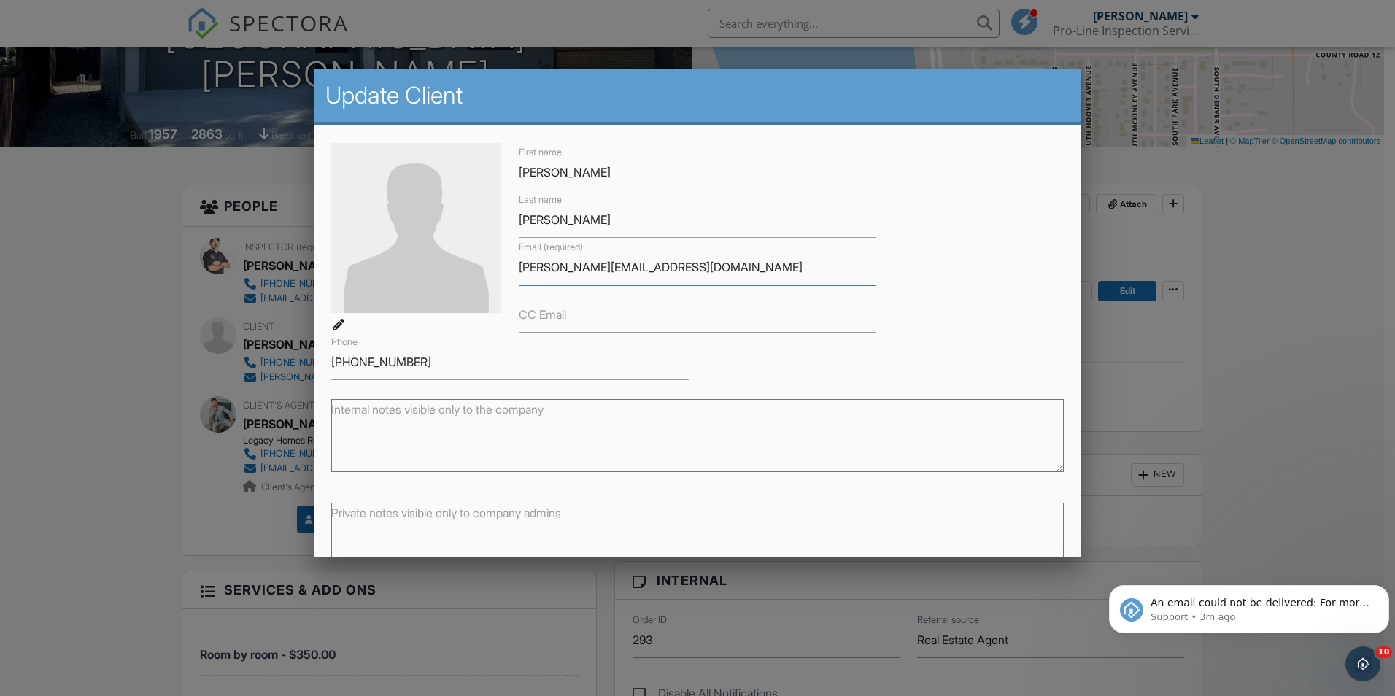
click at [557, 267] on input "[PERSON_NAME][EMAIL_ADDRESS][DOMAIN_NAME]" at bounding box center [698, 268] width 358 height 36
type input "[EMAIL_ADDRESS][DOMAIN_NAME]"
click at [1011, 282] on div "First name Jocelyn Last name Mendez Email (required) mendezr.jocely142@gmail.co…" at bounding box center [698, 261] width 750 height 237
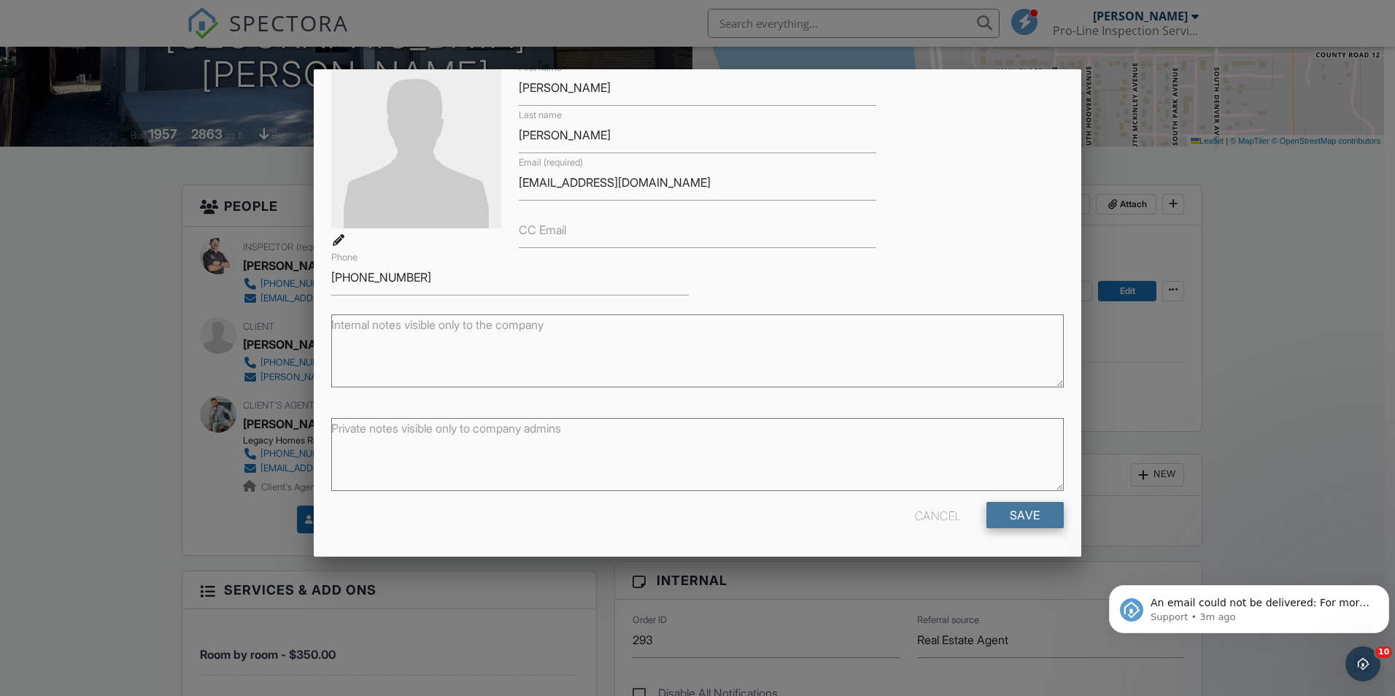
click at [1020, 516] on input "Save" at bounding box center [1025, 515] width 77 height 26
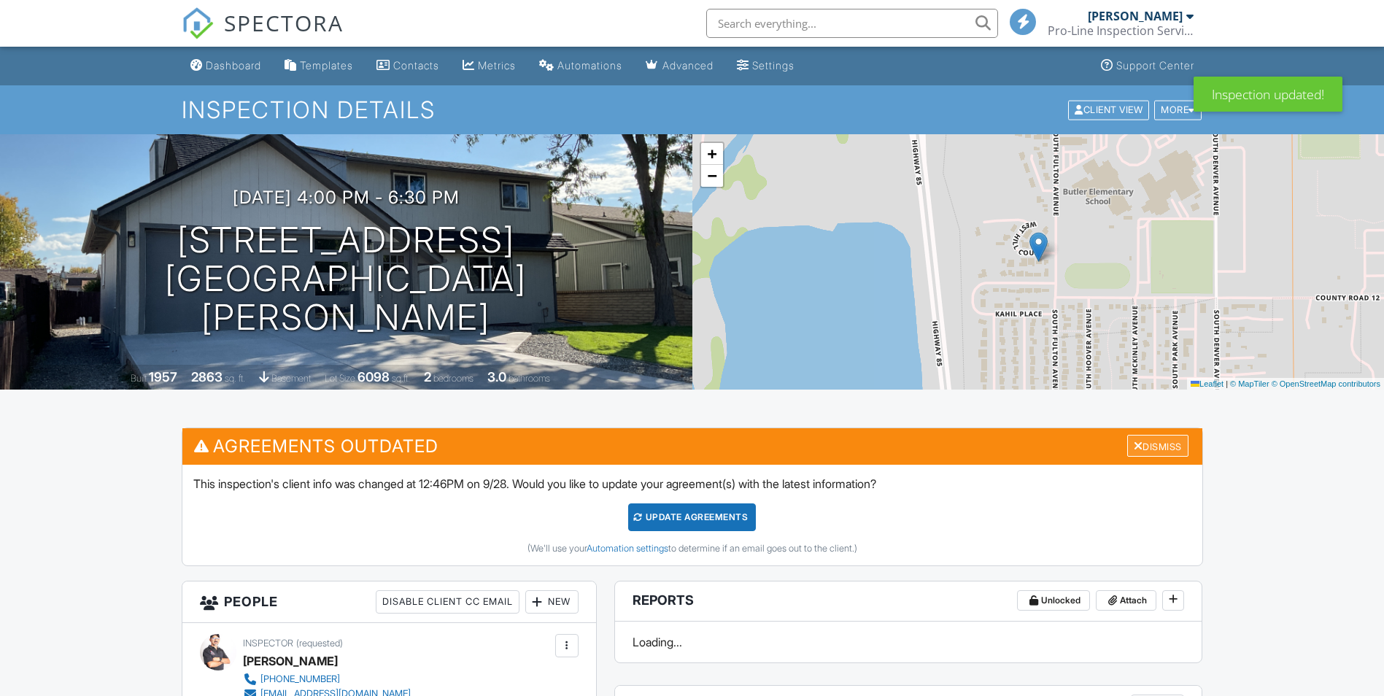
click at [1159, 442] on div "Dismiss" at bounding box center [1157, 446] width 61 height 23
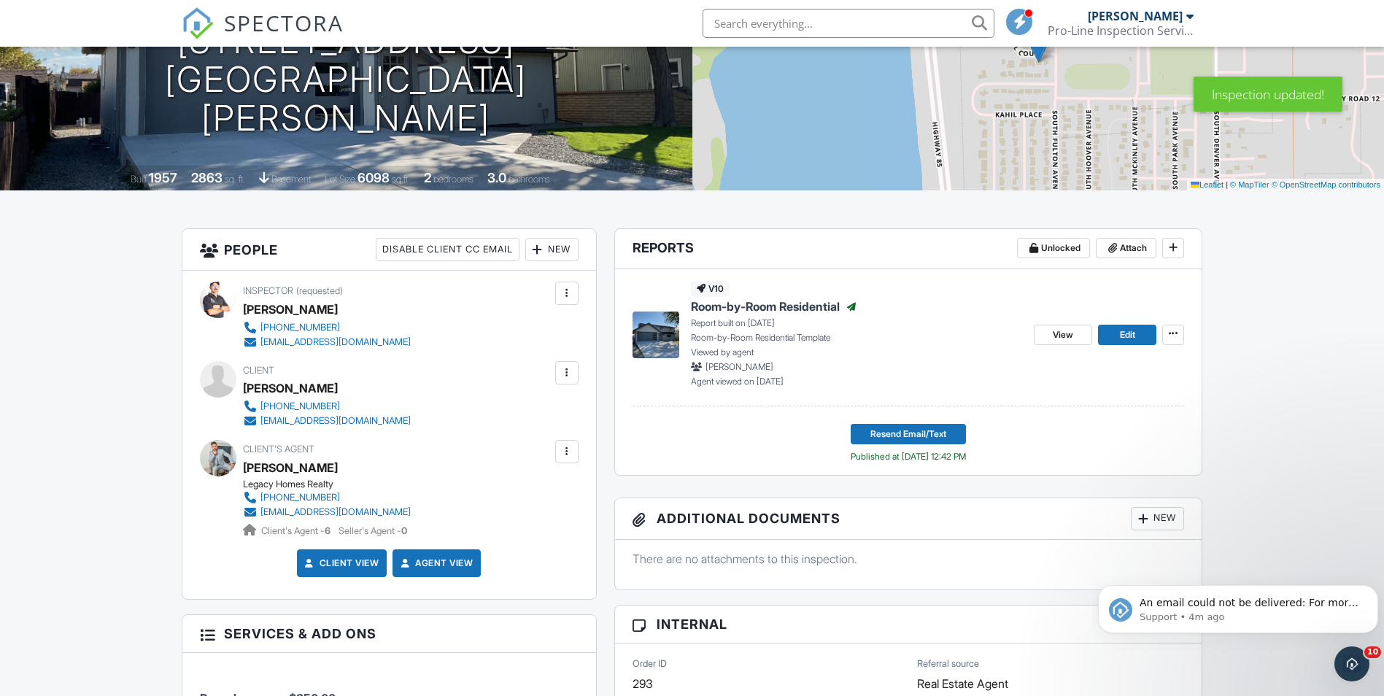
scroll to position [219, 0]
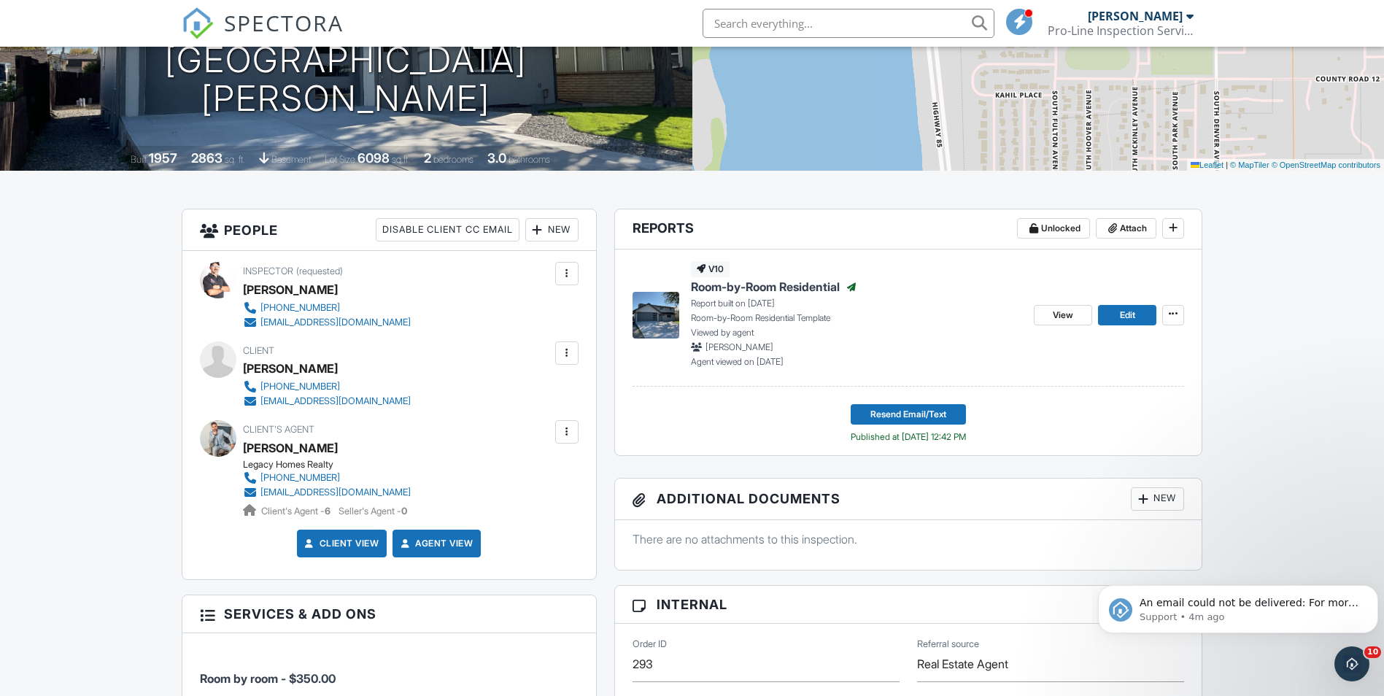
click at [561, 355] on div at bounding box center [567, 353] width 15 height 15
click at [768, 285] on span "Room-by-Room Residential" at bounding box center [765, 287] width 149 height 16
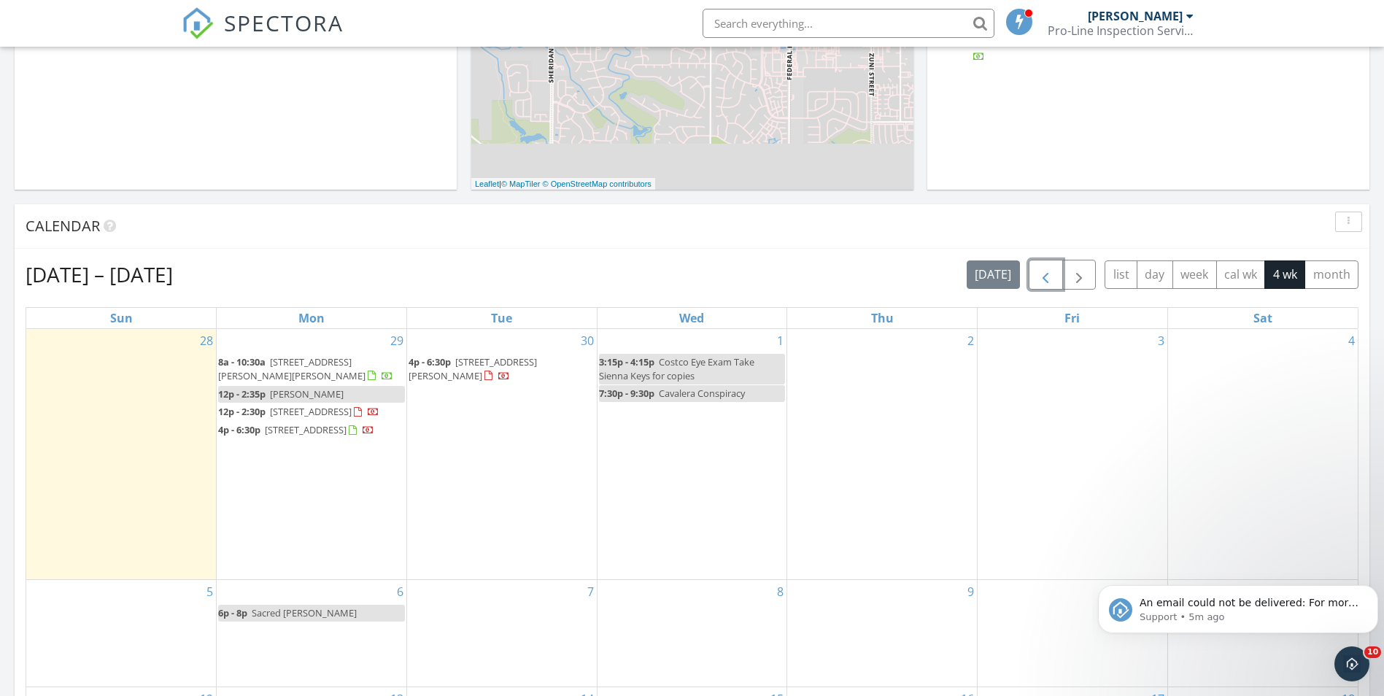
click at [1031, 278] on button "button" at bounding box center [1046, 275] width 34 height 30
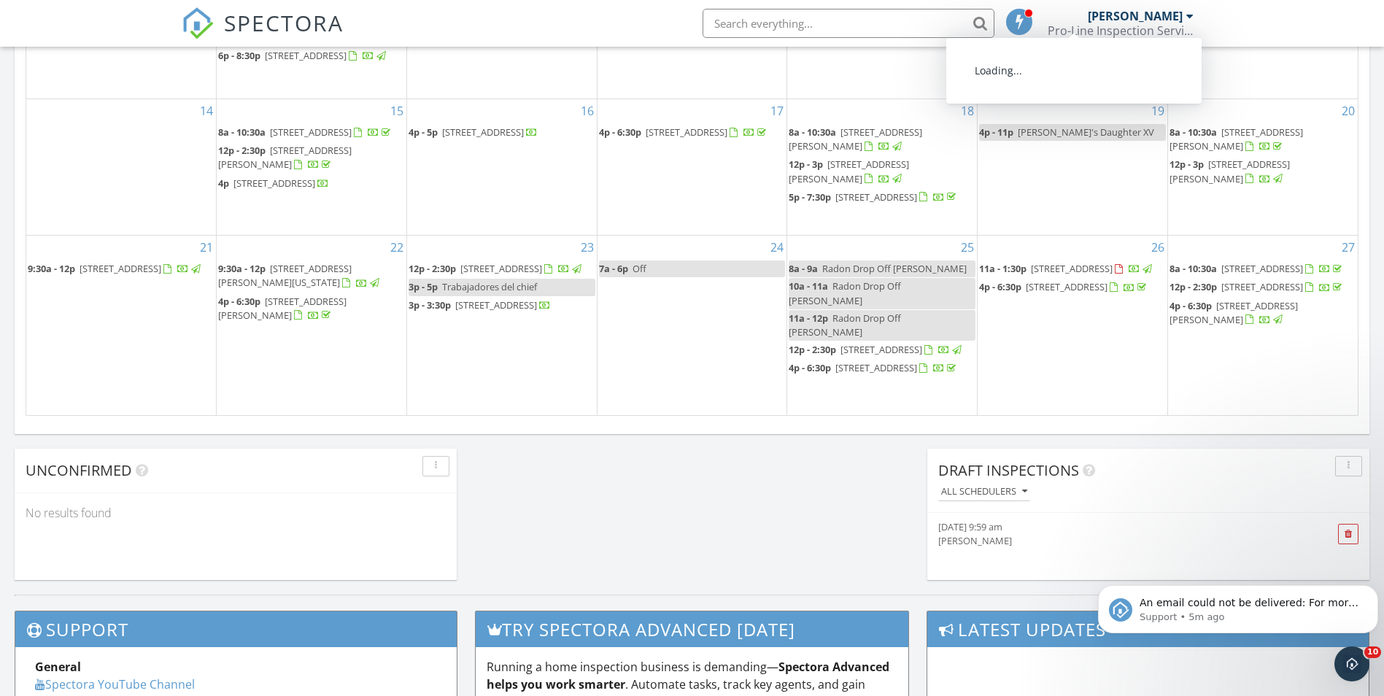
scroll to position [949, 0]
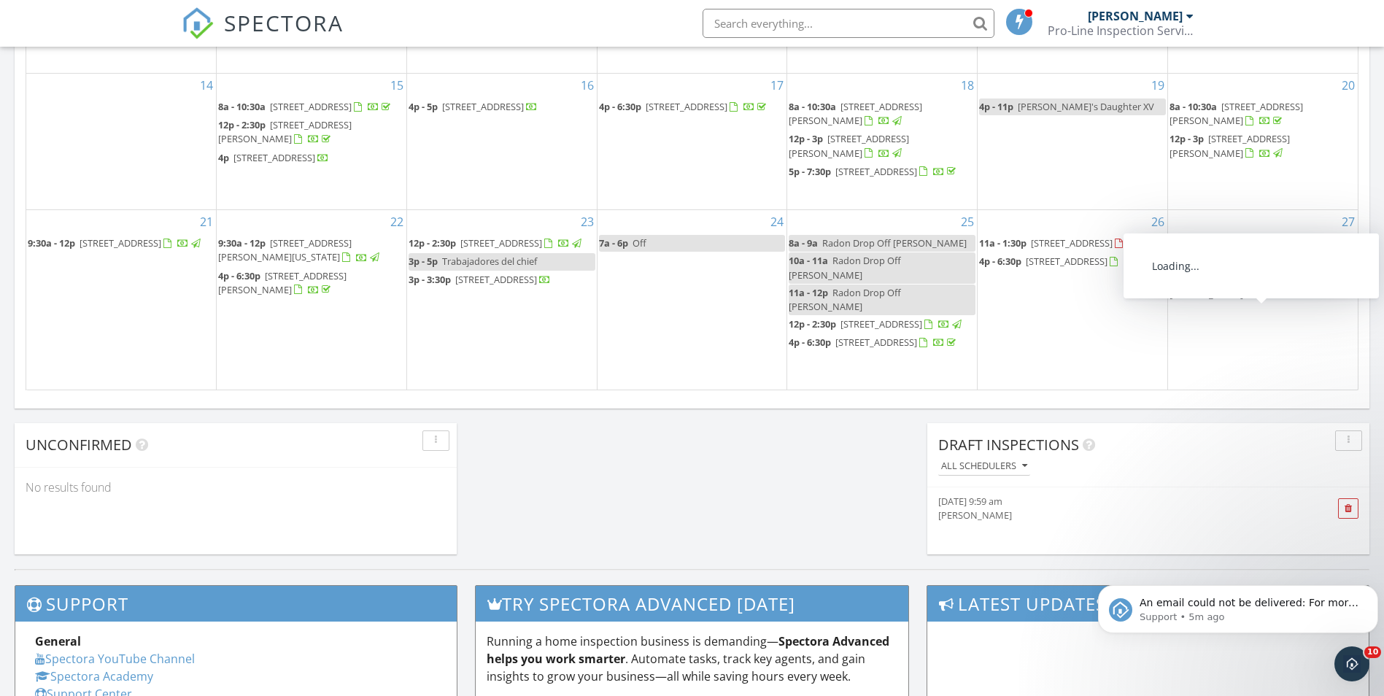
click at [1262, 301] on span "260 W Hill Ct, Fort Lupton 80621" at bounding box center [1234, 287] width 128 height 27
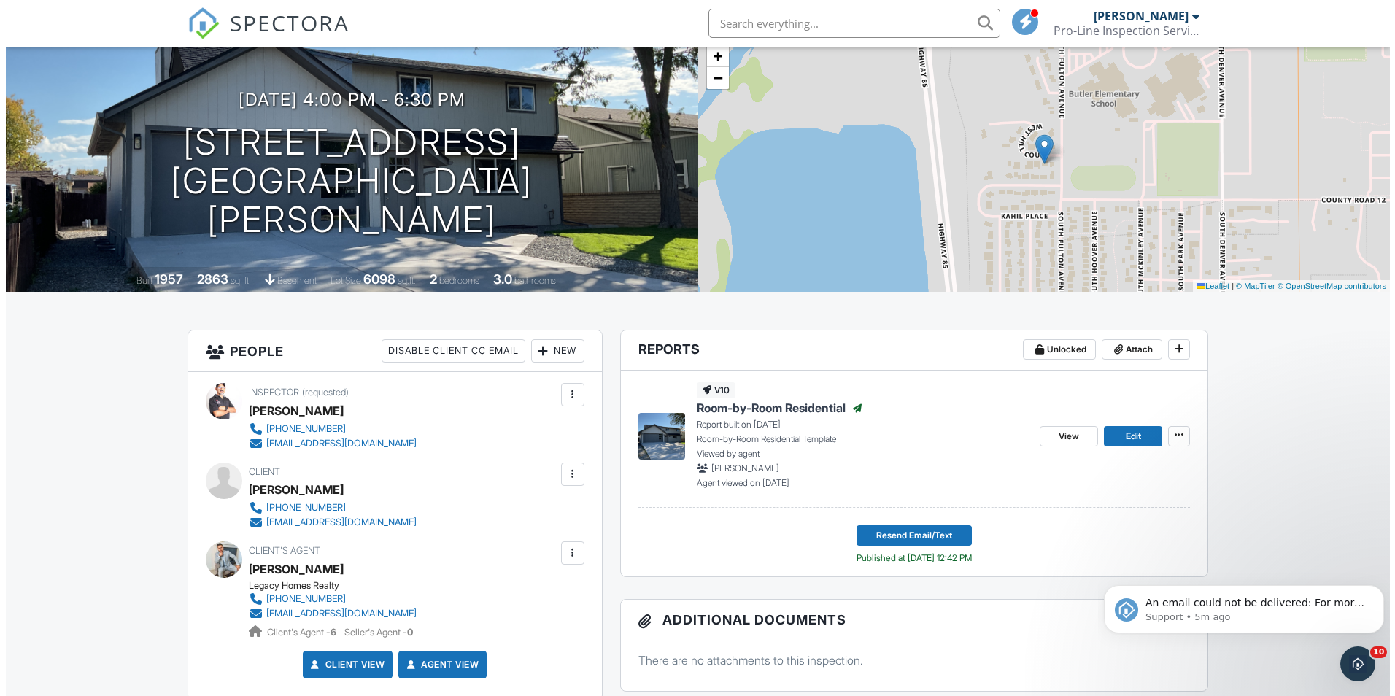
scroll to position [97, 0]
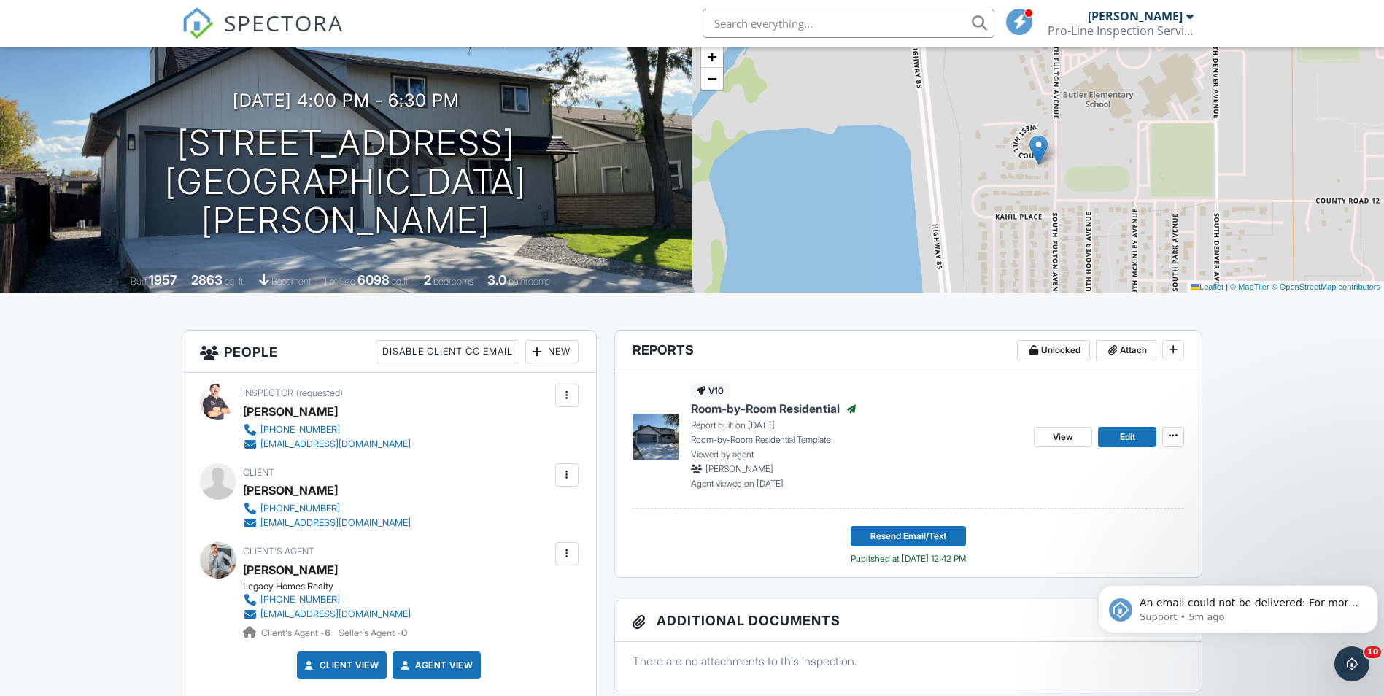
click at [563, 475] on div at bounding box center [567, 475] width 15 height 15
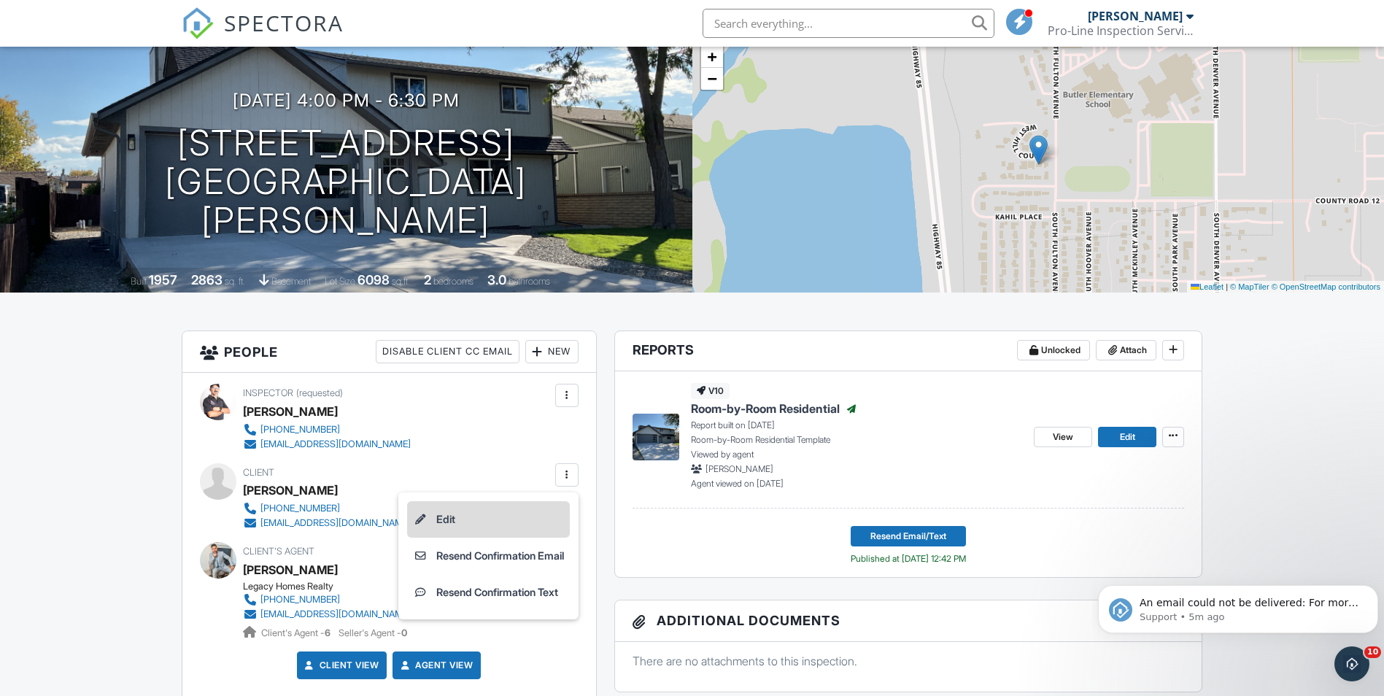
click at [528, 514] on li "Edit" at bounding box center [488, 519] width 163 height 36
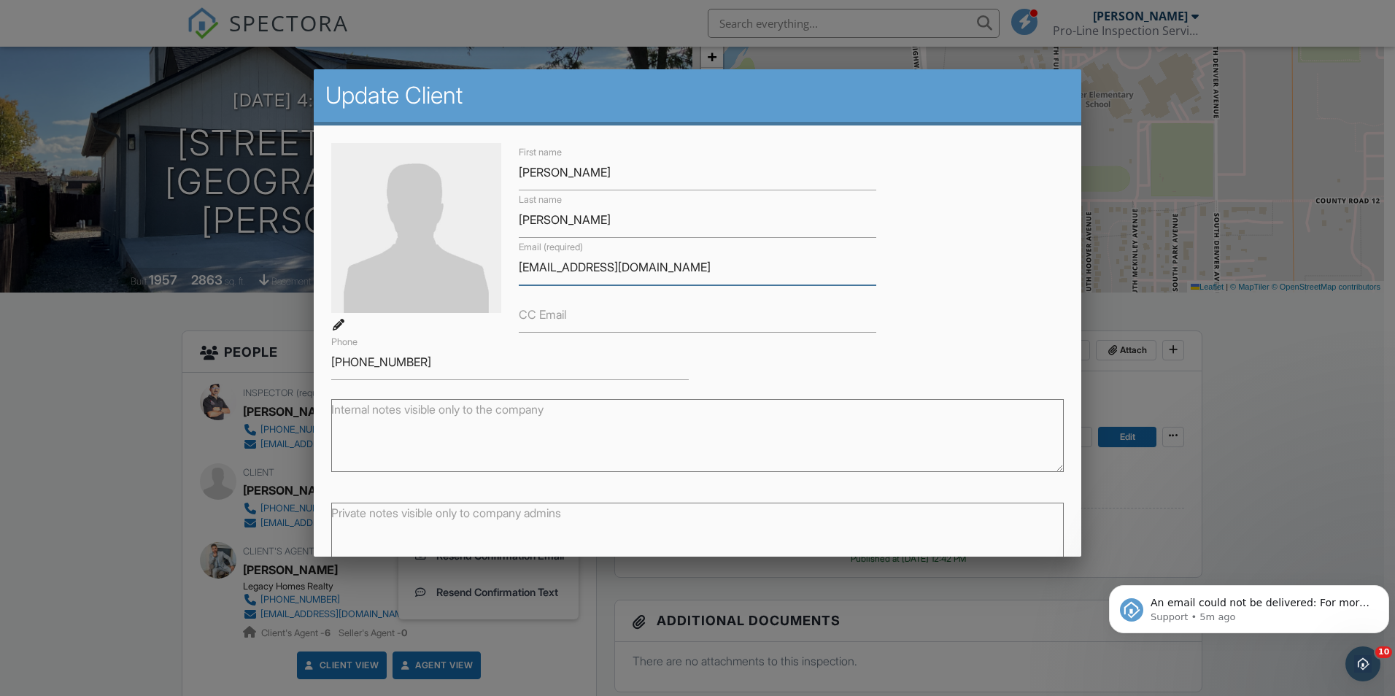
click at [600, 271] on input "mendezr.jocely142@gmail.com" at bounding box center [698, 268] width 358 height 36
type input "[EMAIL_ADDRESS][DOMAIN_NAME]"
click at [955, 317] on div "First name Jocelyn Last name Mendez Email (required) mendezr.jocelyn142@gmail.c…" at bounding box center [698, 261] width 750 height 237
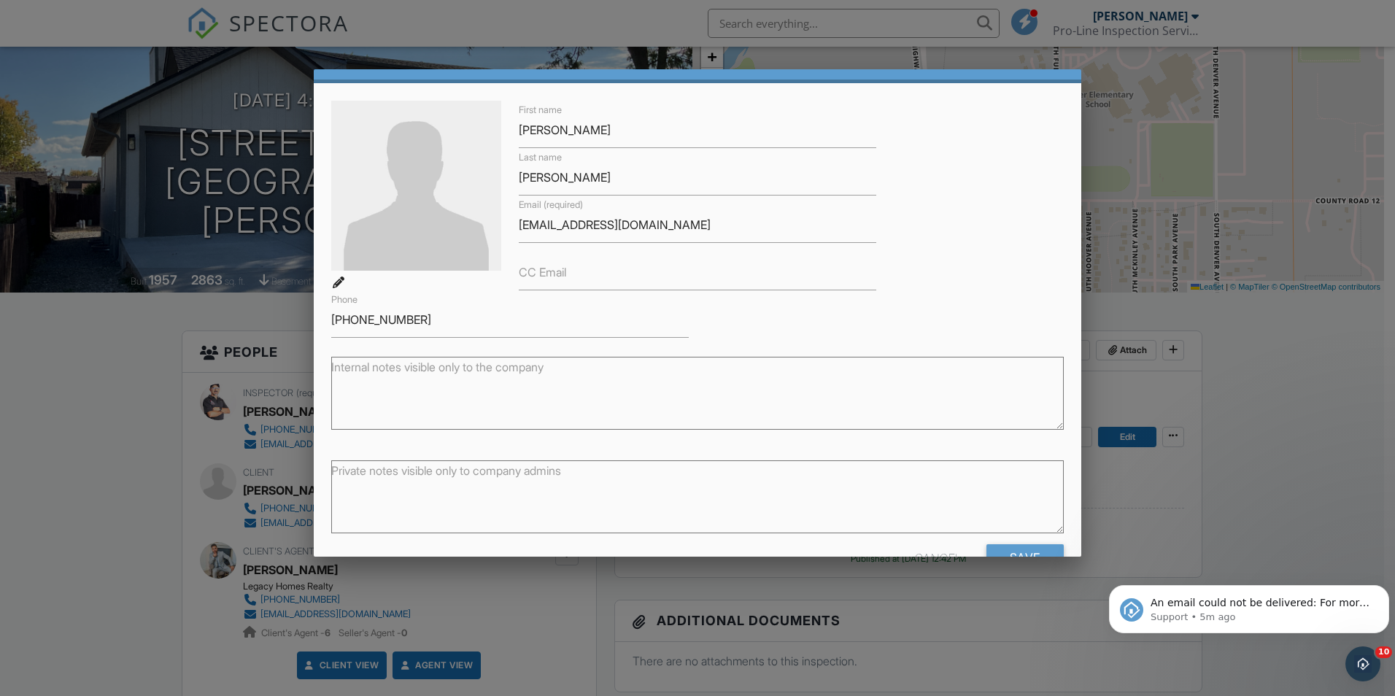
scroll to position [85, 0]
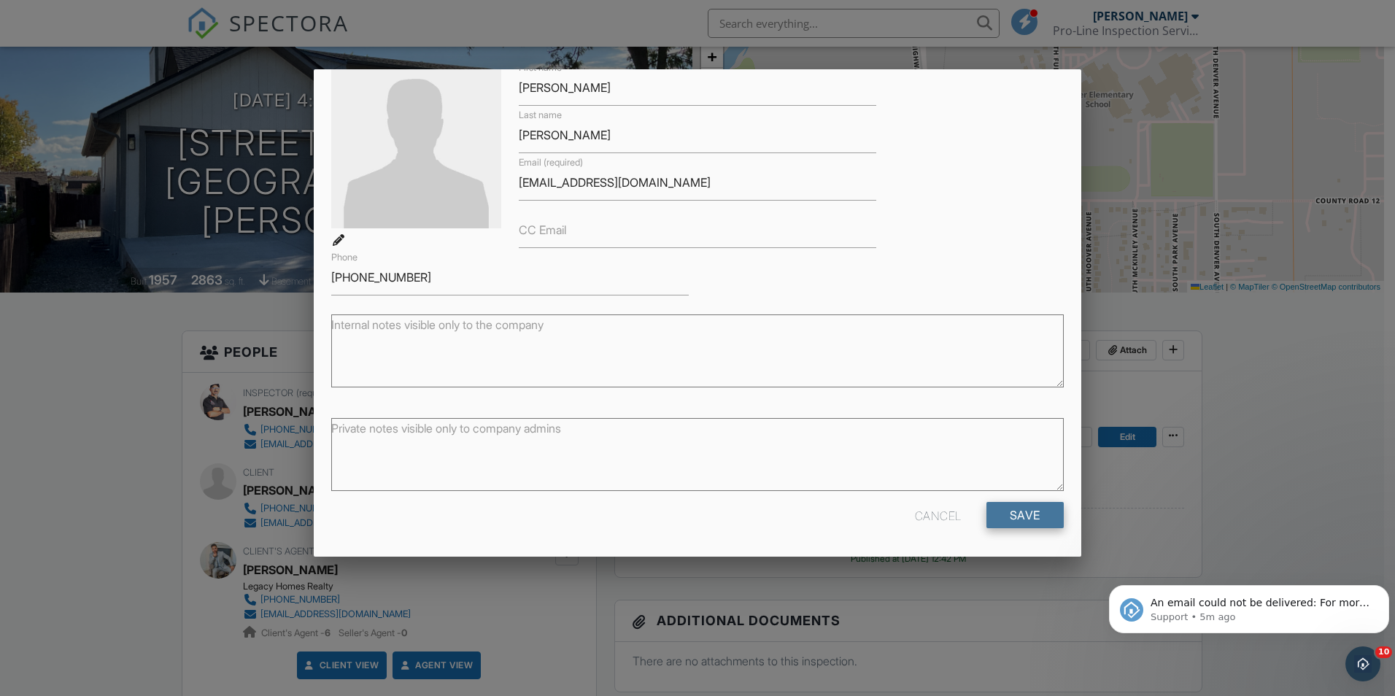
click at [1027, 512] on input "Save" at bounding box center [1025, 515] width 77 height 26
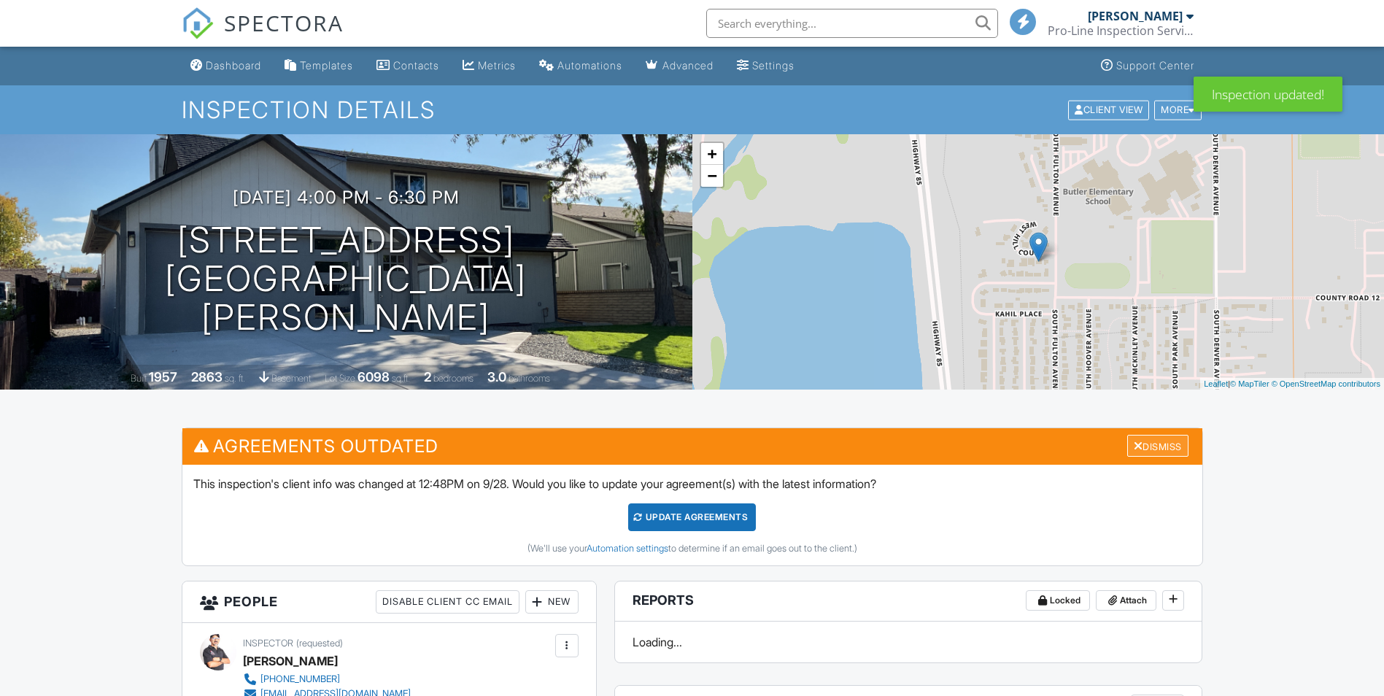
click at [1157, 437] on div "Dismiss" at bounding box center [1157, 446] width 61 height 23
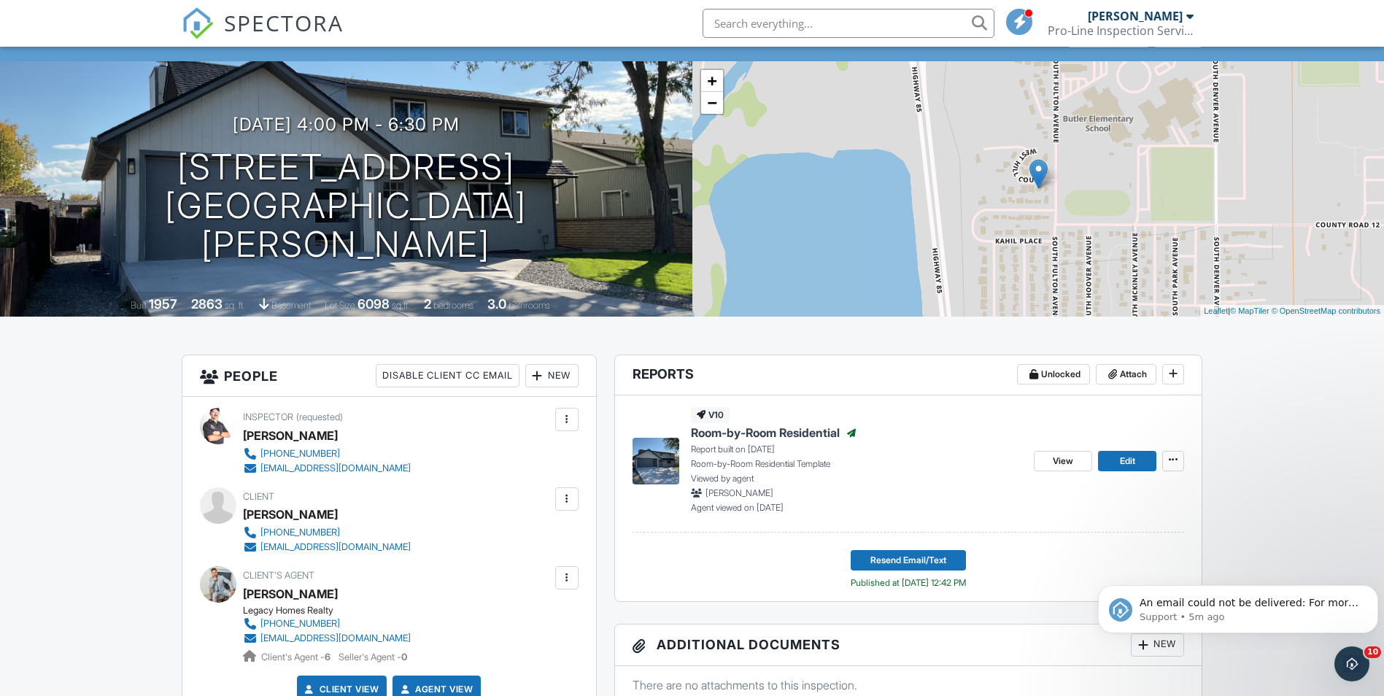
click at [776, 434] on span "Room-by-Room Residential" at bounding box center [765, 433] width 149 height 16
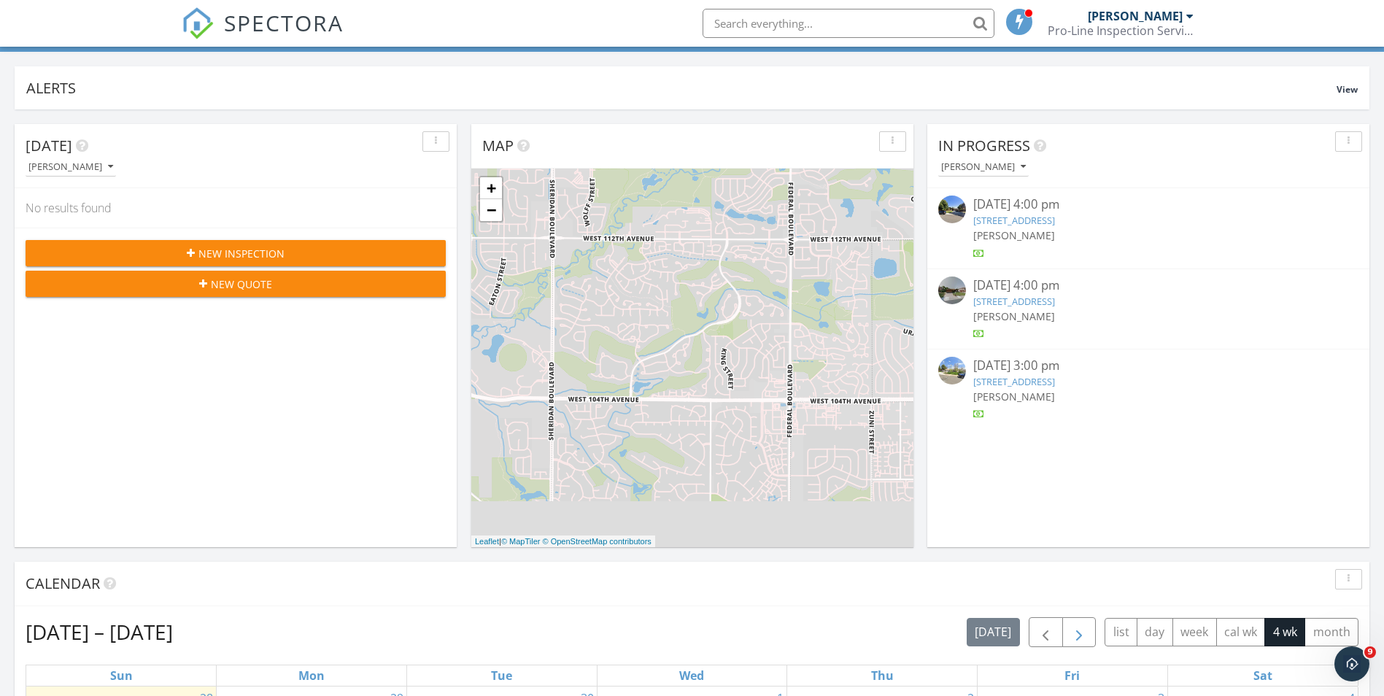
scroll to position [219, 0]
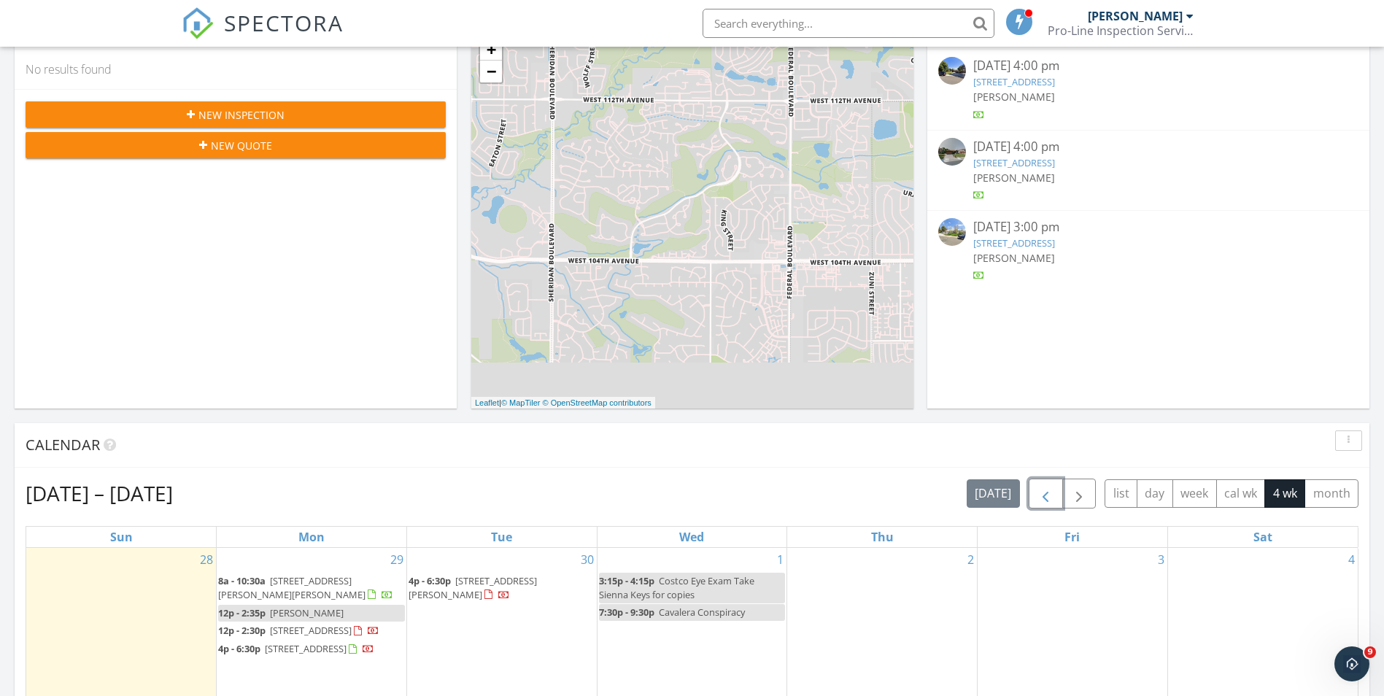
click at [1034, 501] on button "button" at bounding box center [1046, 494] width 34 height 30
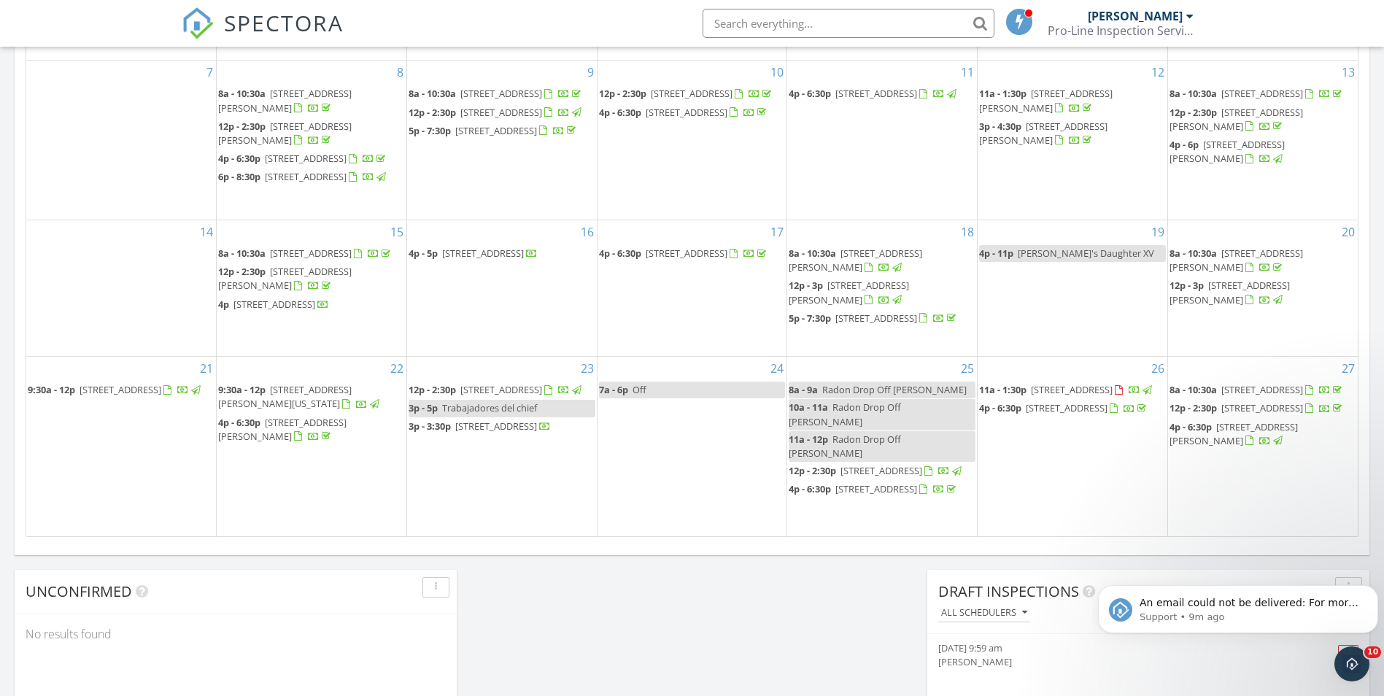
scroll to position [803, 0]
click at [1273, 447] on span "260 W Hill Ct, Fort Lupton 80621" at bounding box center [1234, 433] width 128 height 27
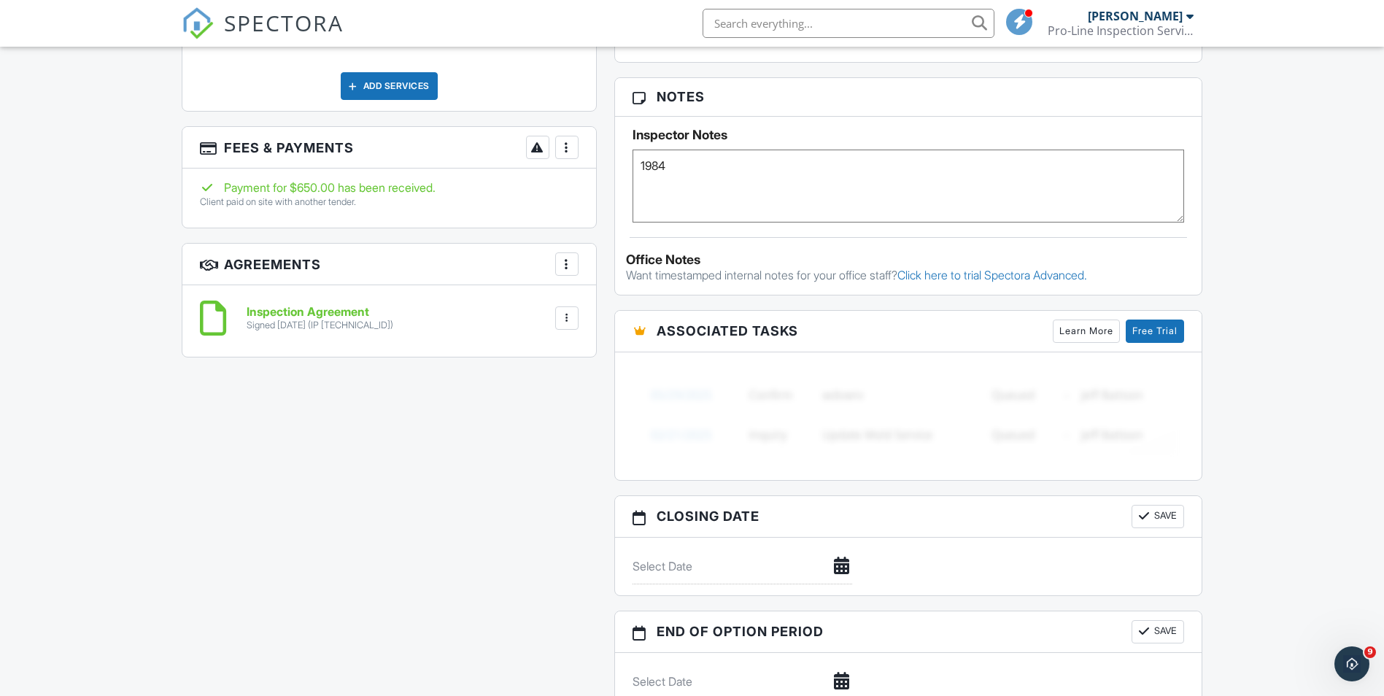
click at [560, 148] on div at bounding box center [567, 147] width 15 height 15
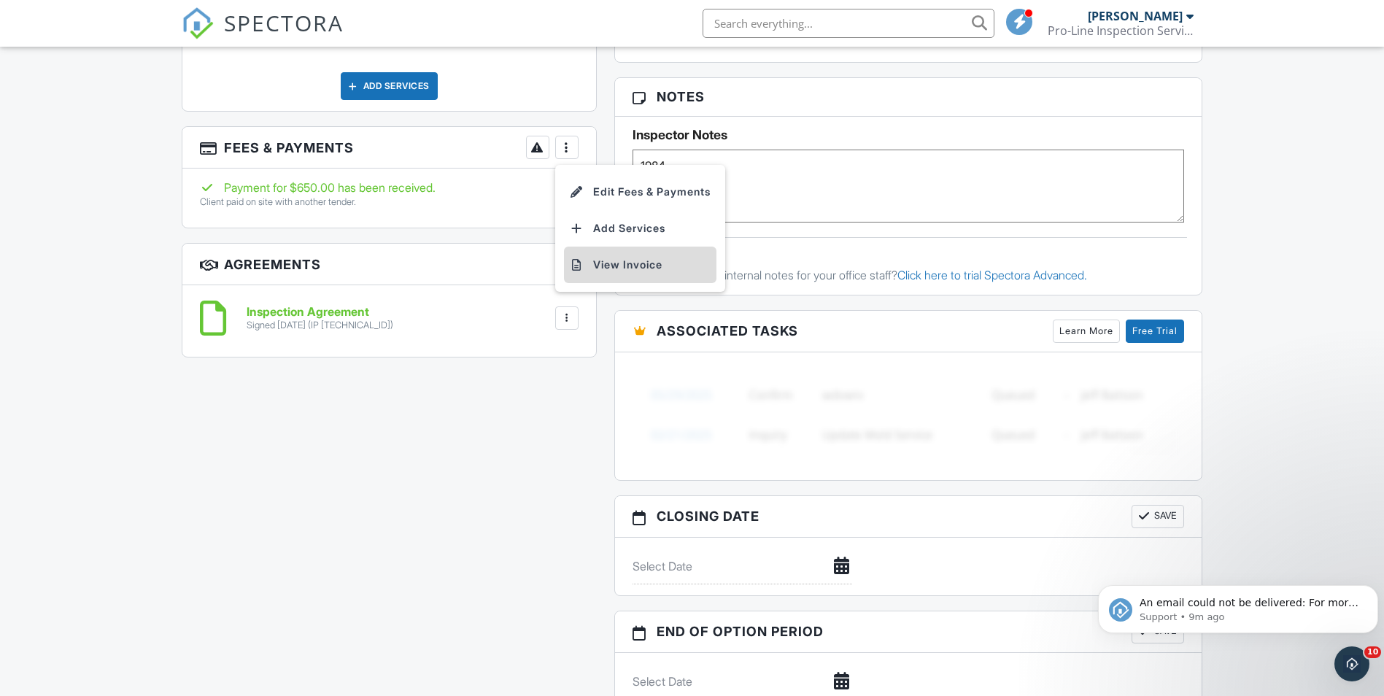
click at [659, 261] on li "View Invoice" at bounding box center [640, 265] width 153 height 36
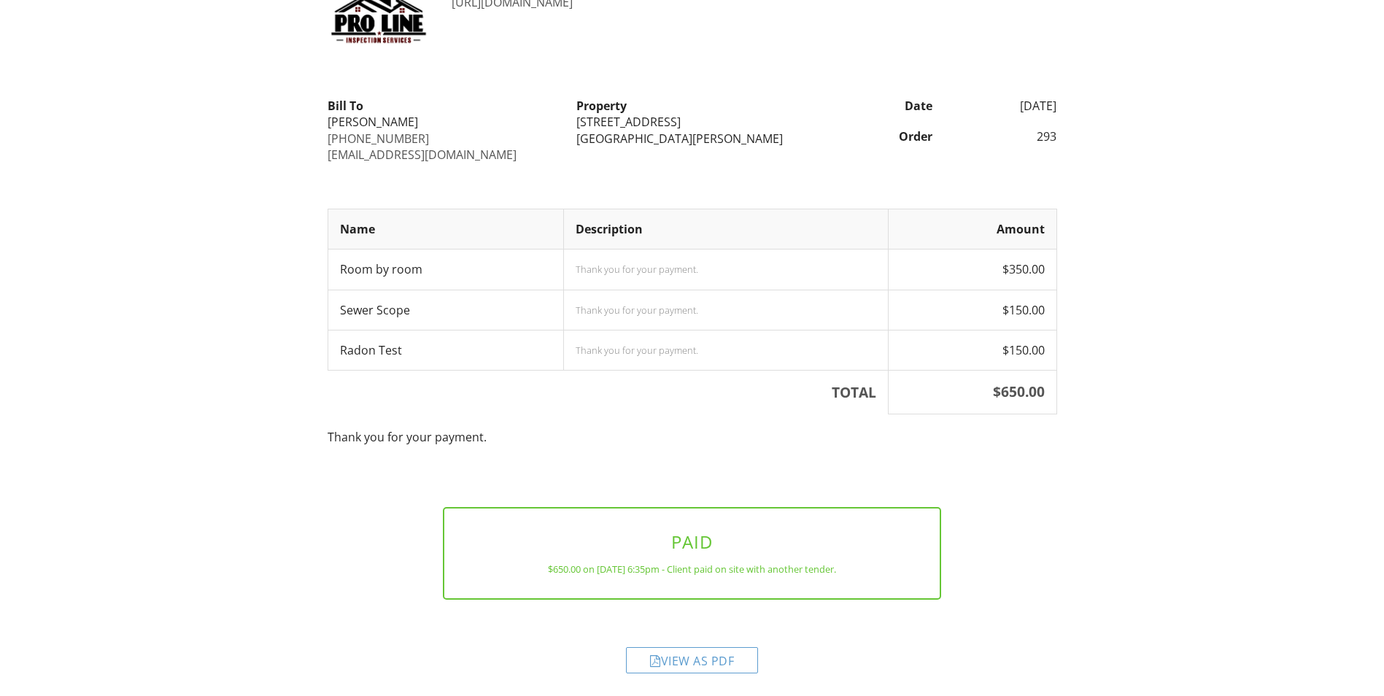
scroll to position [107, 0]
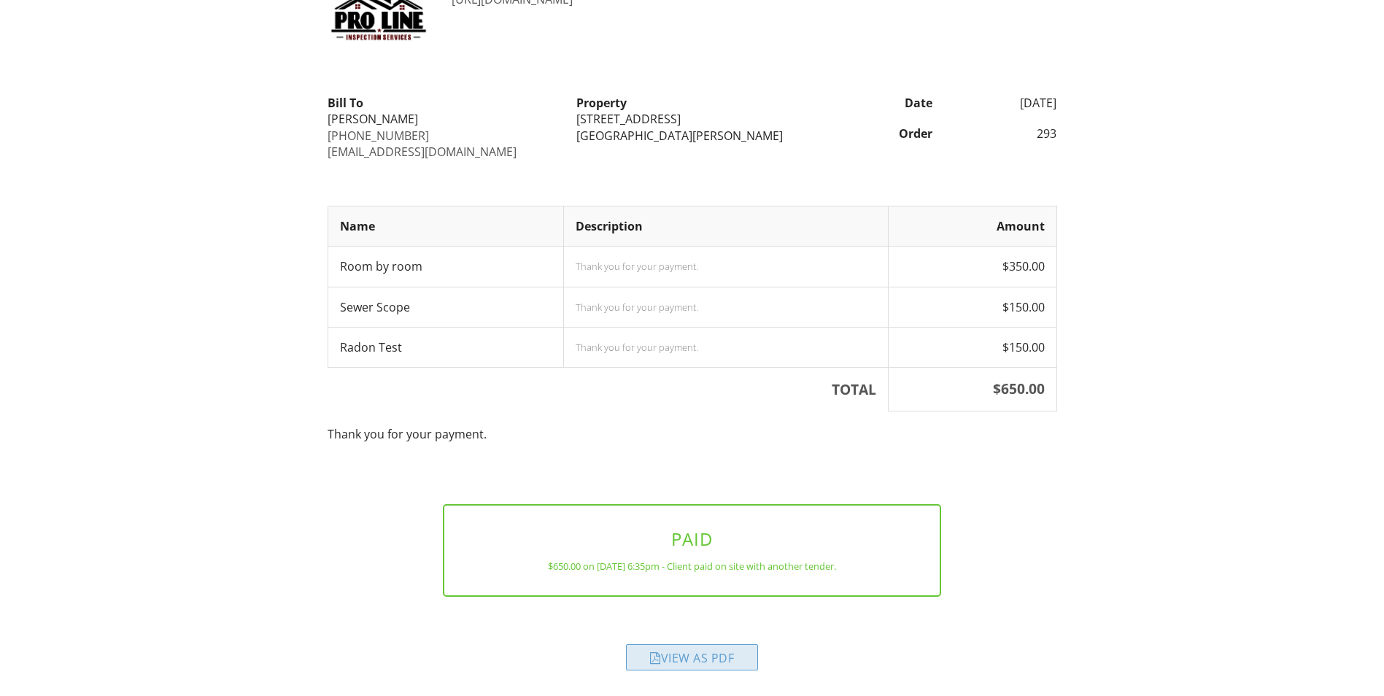
click at [720, 649] on div "View as PDF" at bounding box center [692, 657] width 132 height 26
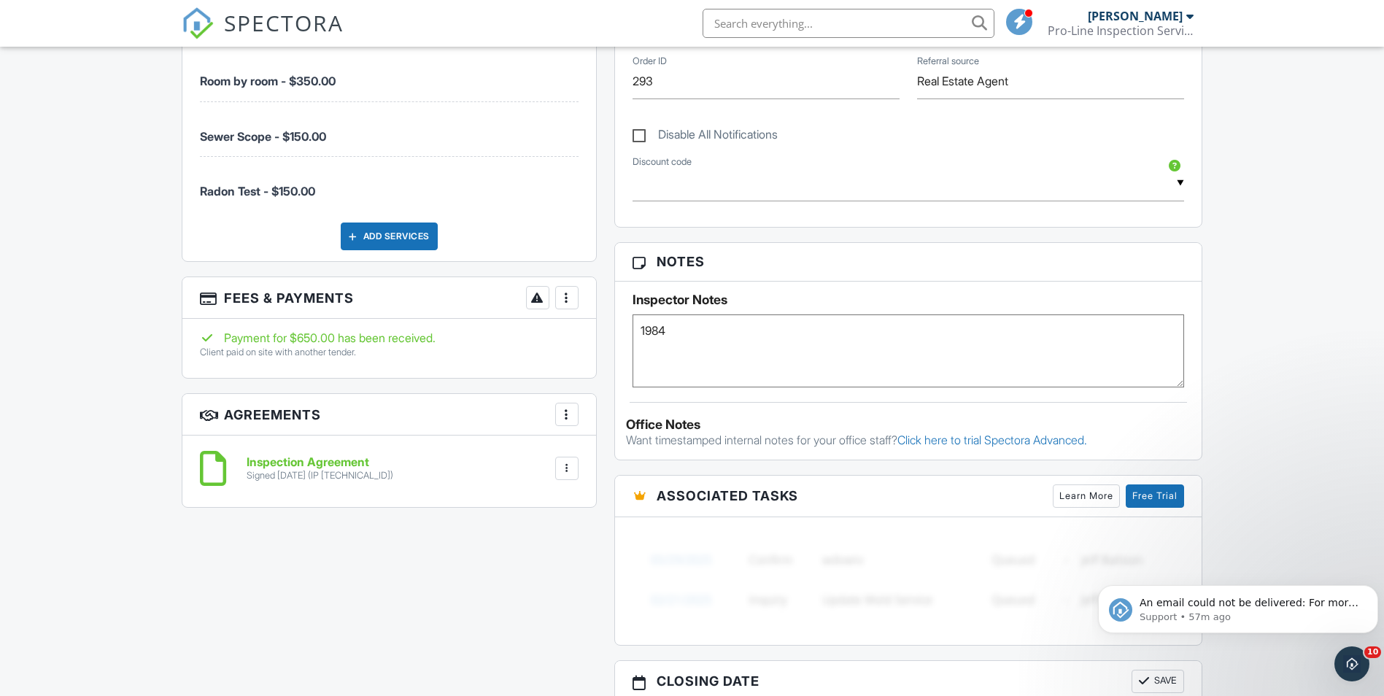
scroll to position [695, 0]
